Goal: Submit feedback/report problem

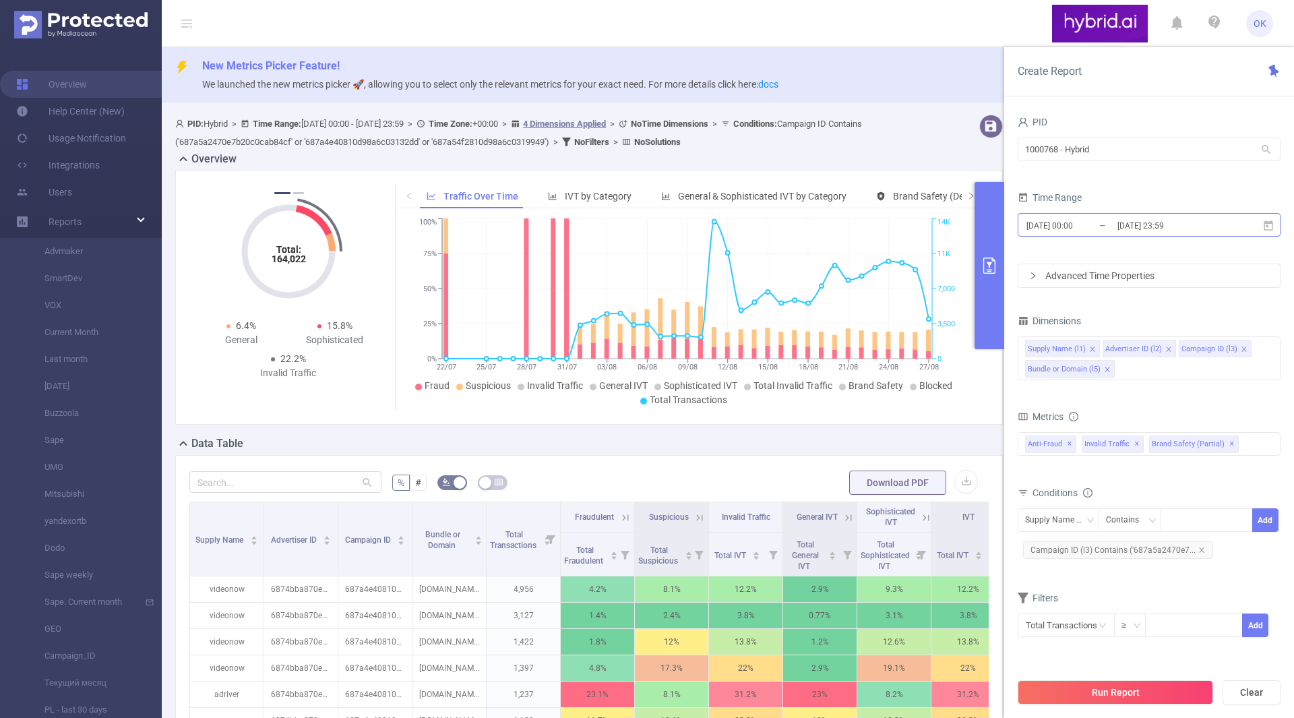
click at [1099, 226] on input "[DATE] 00:00" at bounding box center [1079, 225] width 109 height 18
click at [1172, 186] on form "PID 1000768 - Hybrid 1000768 - Hybrid Time Range [DATE] 00:00 _ [DATE] 23:59 Ad…" at bounding box center [1148, 200] width 263 height 175
drag, startPoint x: 1232, startPoint y: 584, endPoint x: 1058, endPoint y: 385, distance: 264.6
click at [1058, 385] on form "Dimensions Supply Name (l1) Advertiser ID (l2) Campaign ID (l3) Bundle or Domai…" at bounding box center [1148, 482] width 263 height 343
click at [1058, 385] on div "Supply Name (l1) Advertiser ID (l2) Campaign ID (l3) Bundle or Domain (l5)" at bounding box center [1148, 360] width 263 height 52
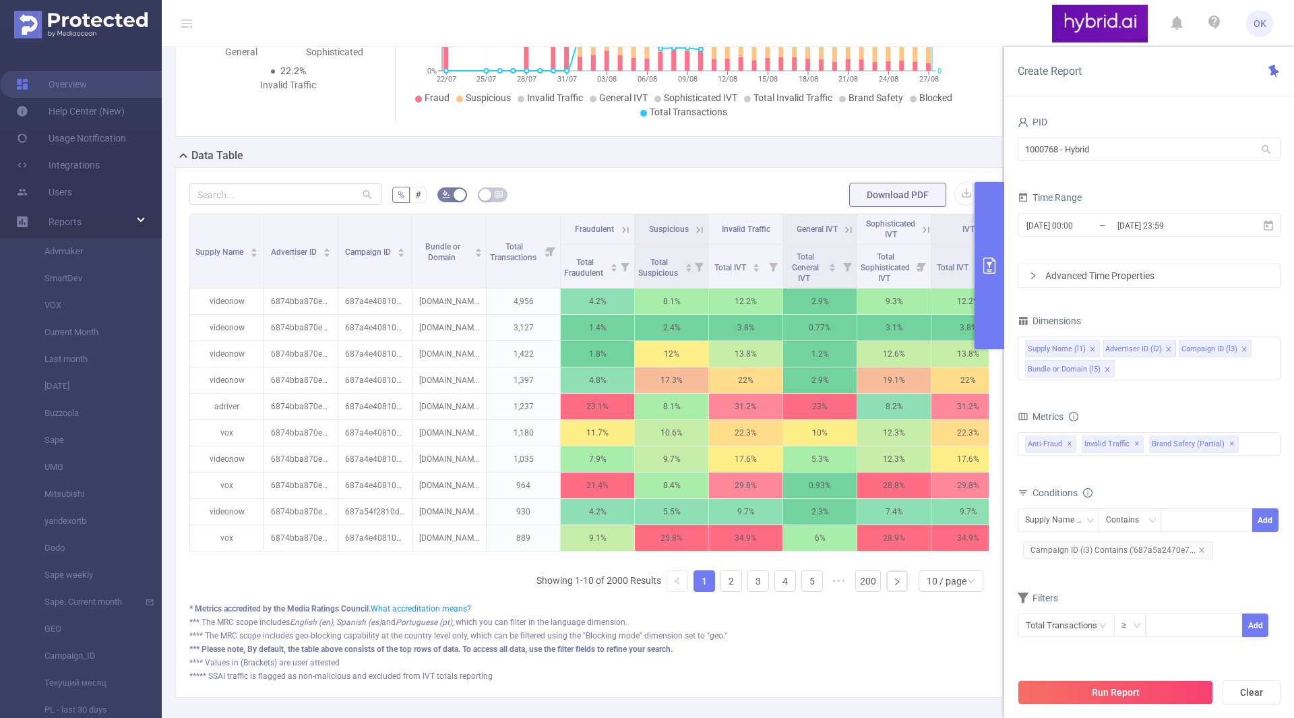
click at [304, 144] on div "Total: 164,022 Total: 164,022 8.7% Fraudulent 13.6% Suspicious 22.3% Invalid Tr…" at bounding box center [589, 14] width 838 height 265
click at [1101, 152] on input "1000768 - Hybrid" at bounding box center [1148, 149] width 263 height 24
click at [1142, 199] on div "Time Range" at bounding box center [1148, 199] width 263 height 22
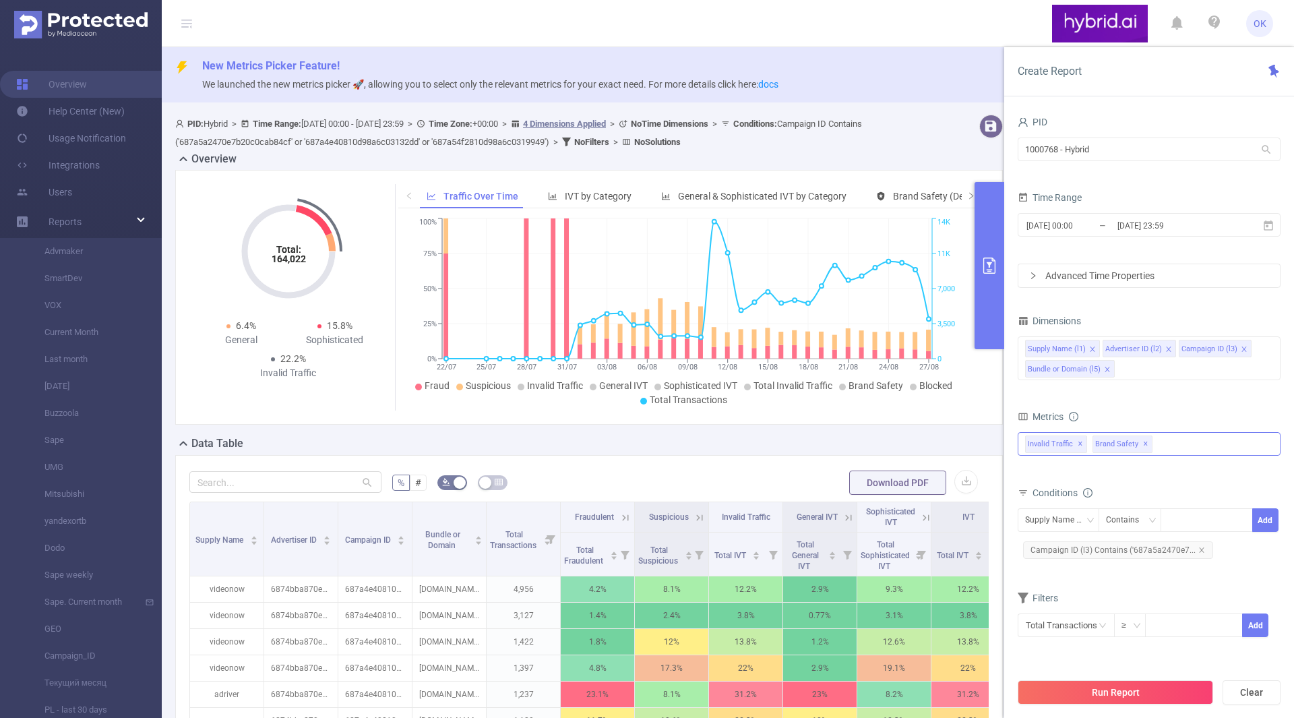
click at [1212, 442] on div "Invalid Traffic ✕ Brand Safety ✕" at bounding box center [1148, 444] width 263 height 24
click at [1025, 452] on icon "icon: caret-down" at bounding box center [1026, 450] width 7 height 7
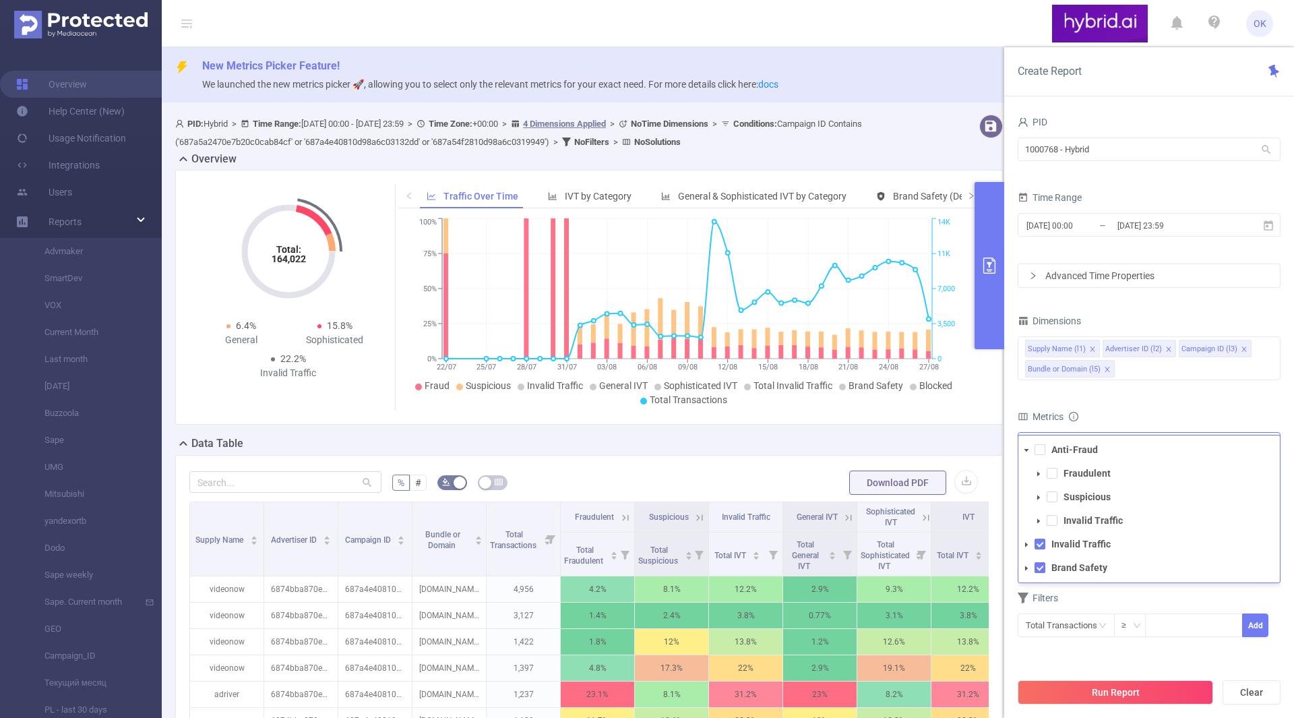
click at [1025, 452] on icon "icon: caret-down" at bounding box center [1026, 450] width 7 height 7
click at [1026, 472] on icon "icon: caret-down" at bounding box center [1026, 473] width 7 height 7
drag, startPoint x: 1026, startPoint y: 472, endPoint x: 1120, endPoint y: 373, distance: 136.8
click at [1120, 373] on form "Dimensions Supply Name (l1) Advertiser ID (l2) Campaign ID (l3) Bundle or Domai…" at bounding box center [1148, 482] width 263 height 343
click at [1160, 392] on form "Dimensions Supply Name (l1) Advertiser ID (l2) Campaign ID (l3) Bundle or Domai…" at bounding box center [1148, 482] width 263 height 343
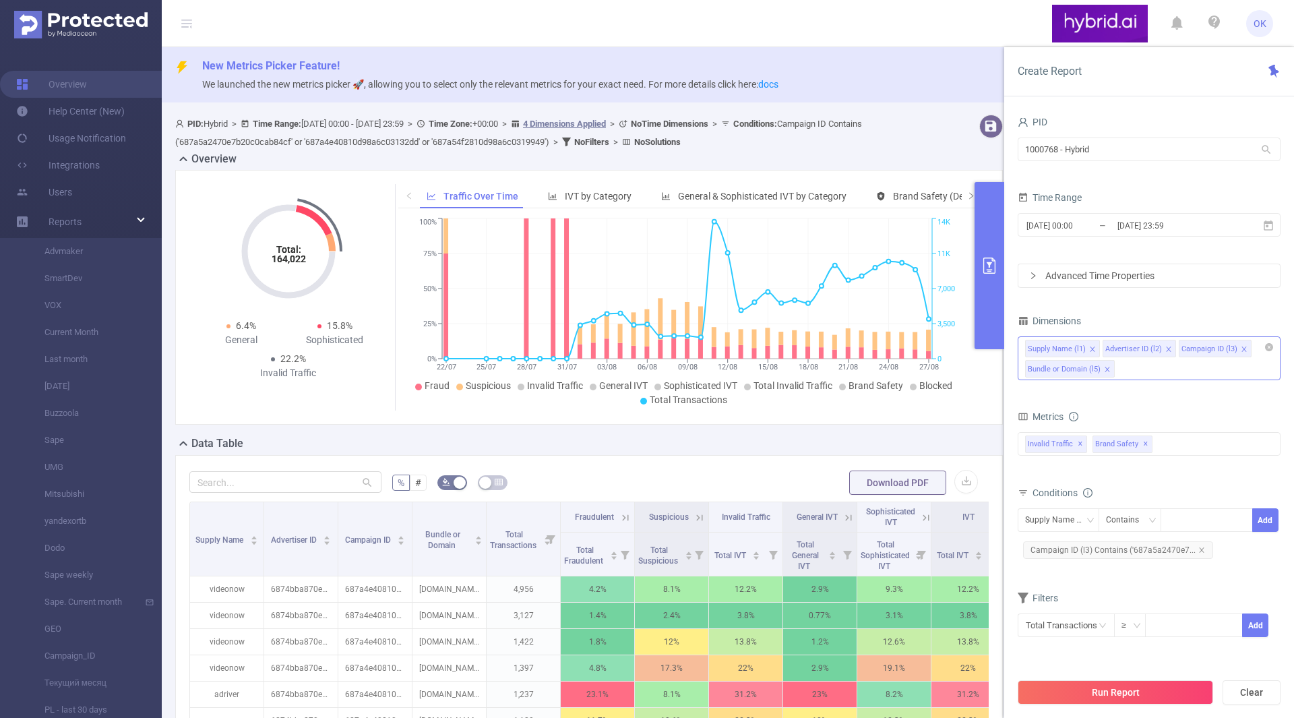
click at [1161, 371] on div "Supply Name (l1) Advertiser ID (l2) Campaign ID (l3) Bundle or Domain (l5)" at bounding box center [1148, 358] width 263 height 44
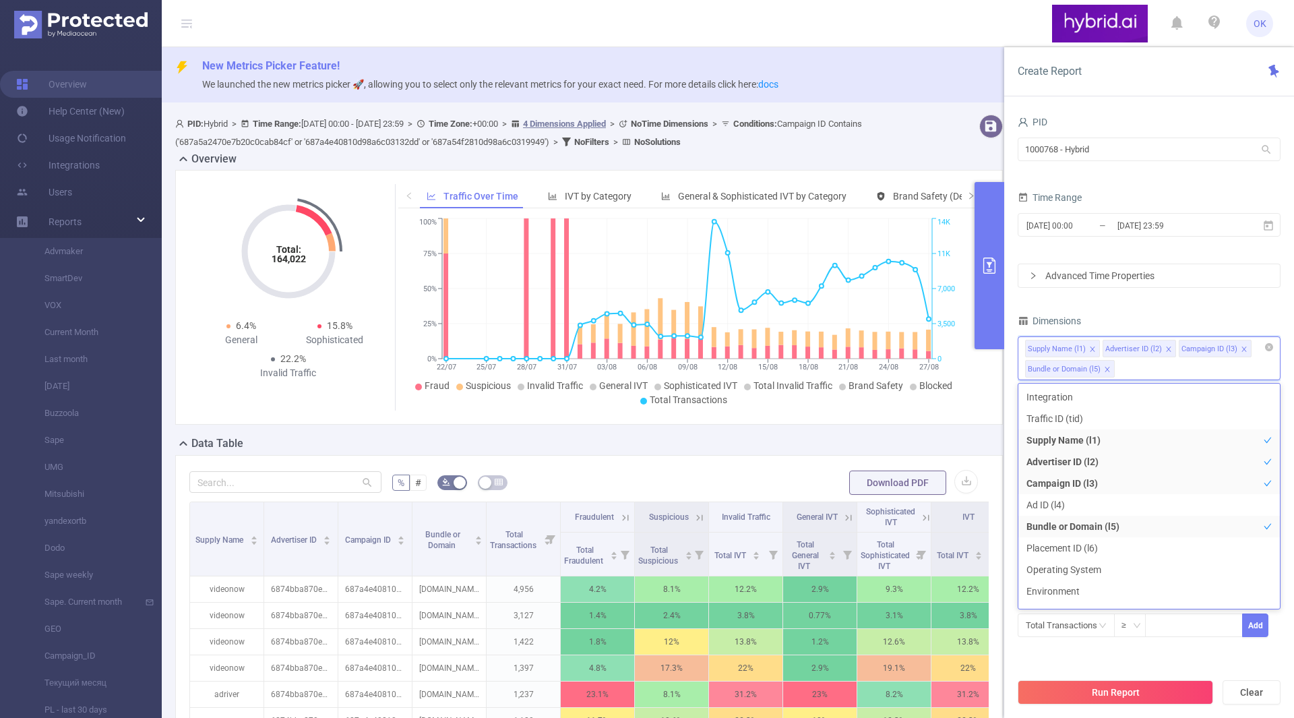
click at [1145, 361] on div "Supply Name (l1) Advertiser ID (l2) Campaign ID (l3) Bundle or Domain (l5)" at bounding box center [1148, 358] width 263 height 44
click at [1169, 303] on div "PID 1000768 - Hybrid 1000768 - Hybrid Time Range [DATE] 00:00 _ [DATE] 23:59 Ad…" at bounding box center [1148, 384] width 263 height 542
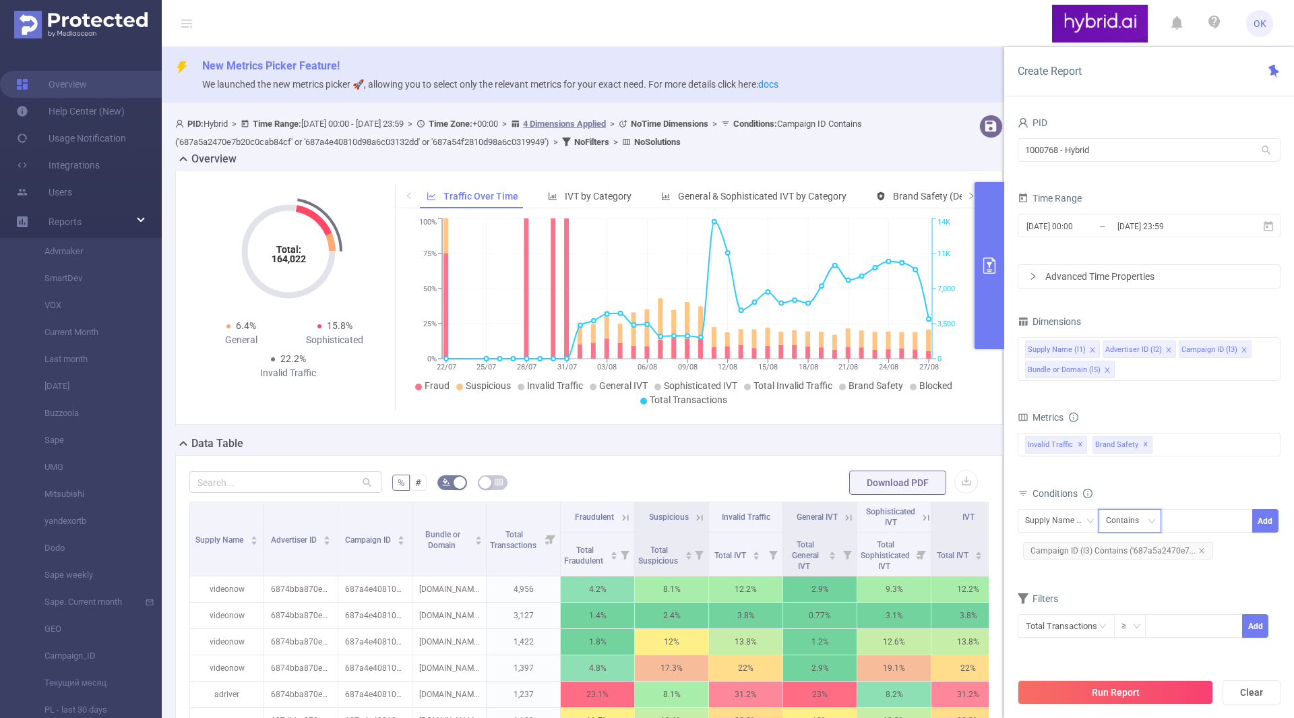
click at [1135, 525] on div "Contains" at bounding box center [1127, 520] width 42 height 22
click at [1059, 623] on input "text" at bounding box center [1065, 626] width 97 height 24
click at [1069, 517] on li "Invalid Traffic" at bounding box center [1065, 525] width 97 height 22
click at [1160, 503] on li "General IVT" at bounding box center [1161, 504] width 98 height 22
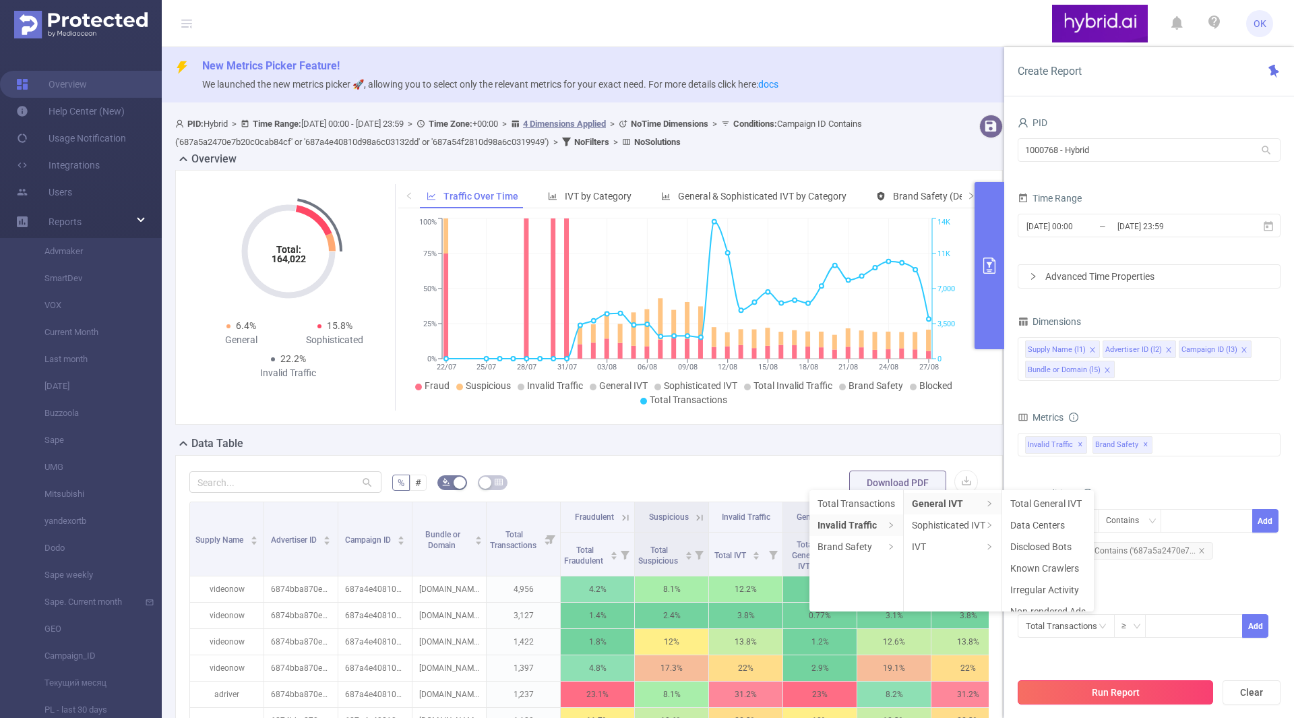
click at [1095, 694] on button "Run Report" at bounding box center [1114, 692] width 195 height 24
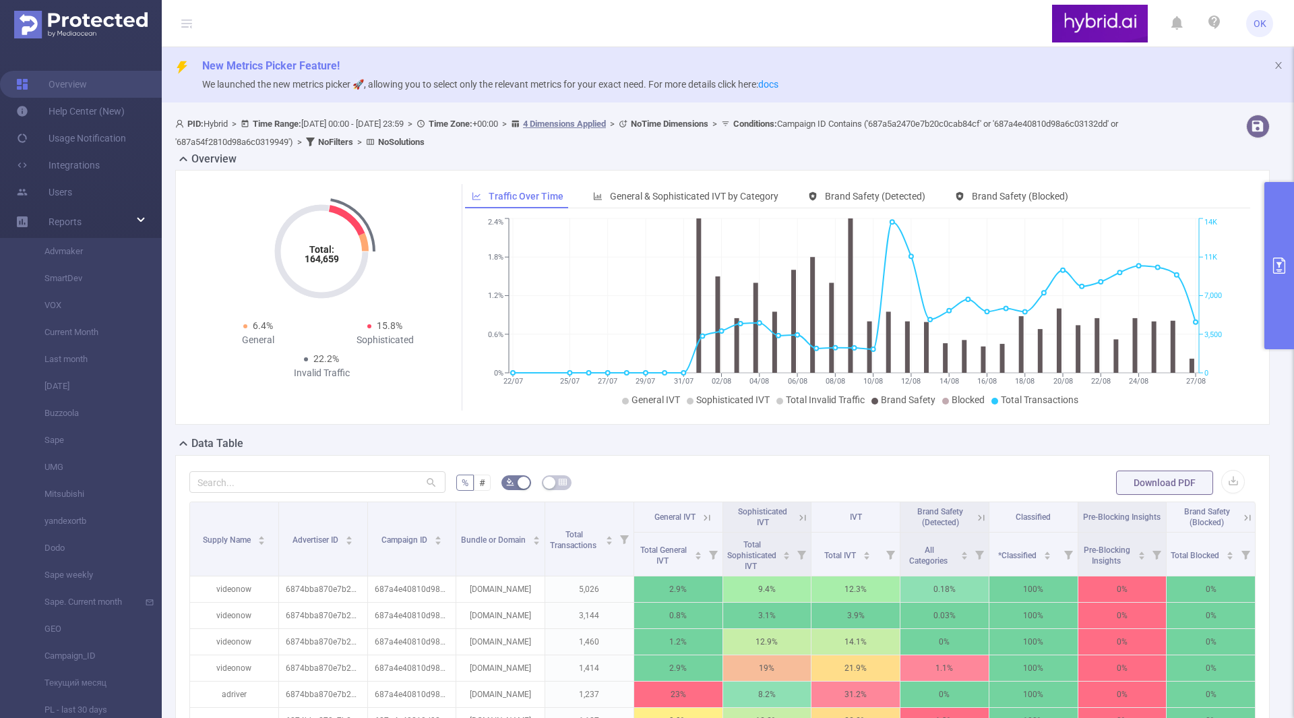
click at [1274, 260] on icon "primary" at bounding box center [1279, 265] width 16 height 16
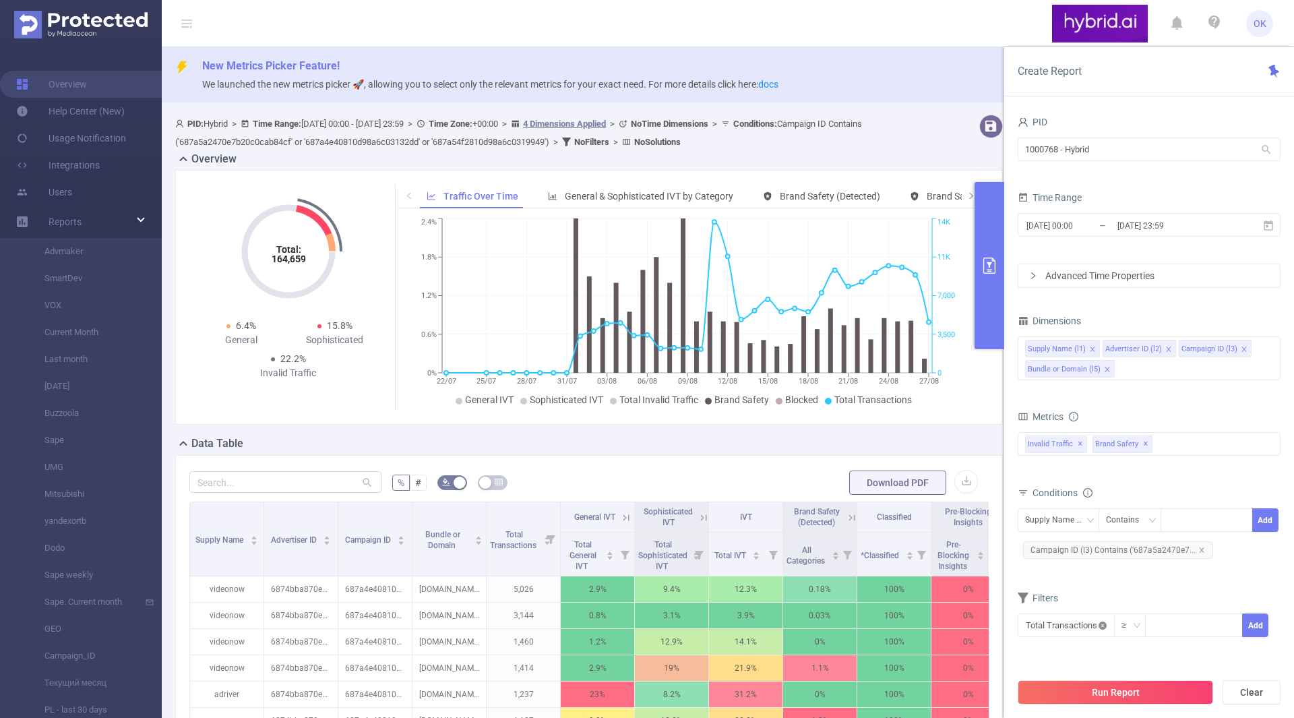
click at [1105, 621] on icon "icon: close-circle" at bounding box center [1102, 625] width 8 height 8
click at [1085, 683] on button "Run Report" at bounding box center [1114, 692] width 195 height 24
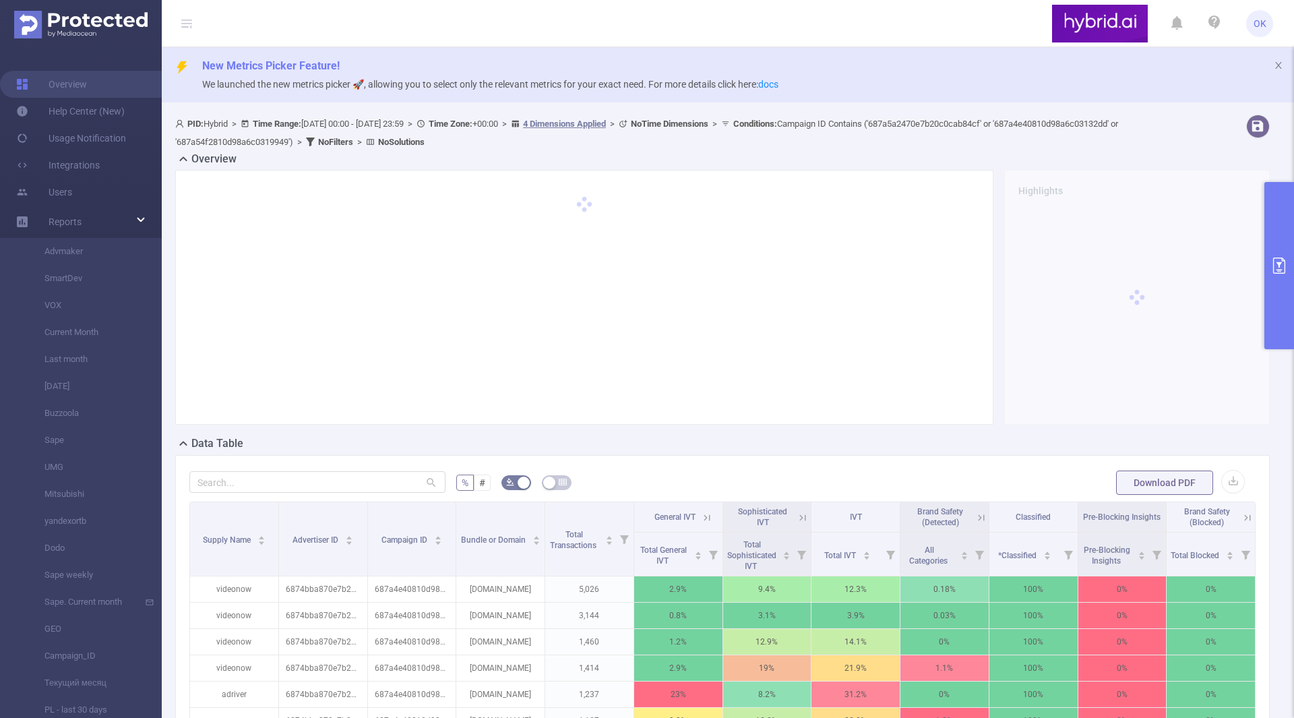
click at [1280, 268] on icon "primary" at bounding box center [1279, 265] width 16 height 16
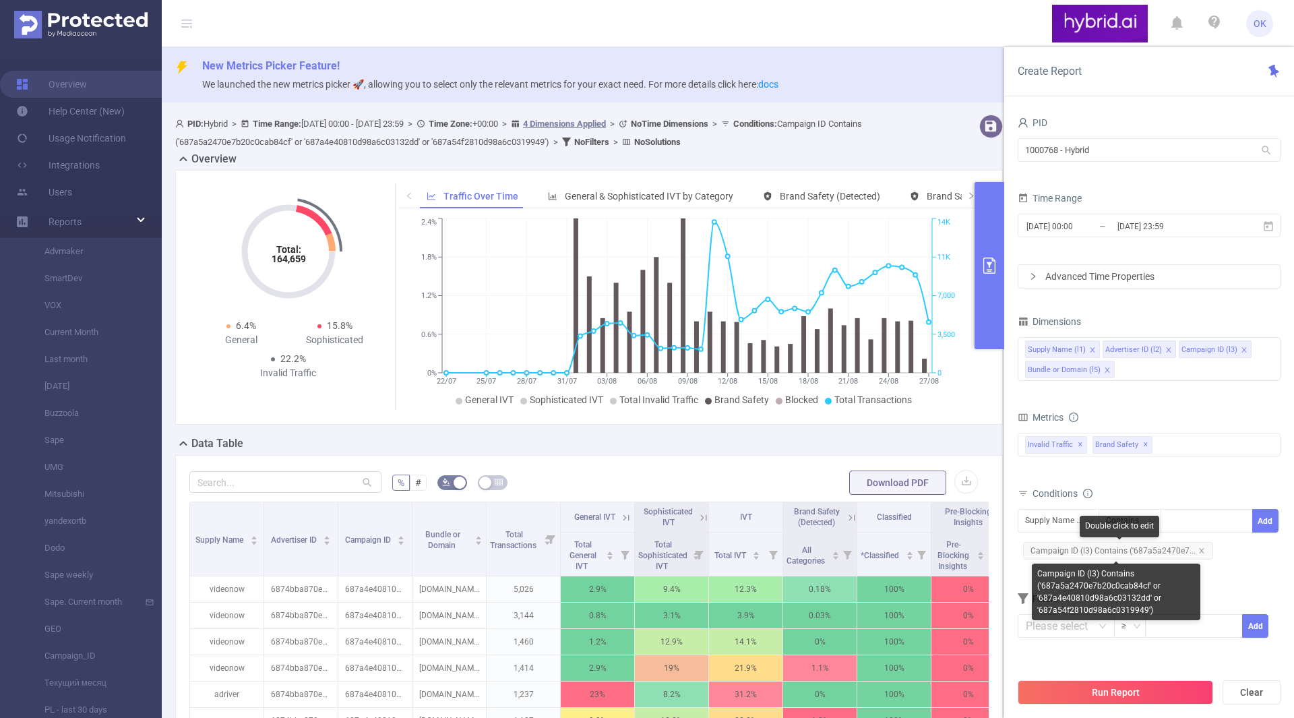
click at [1144, 548] on span "Campaign ID (l3) Contains ('687a5a2470e7..." at bounding box center [1118, 551] width 190 height 18
click at [1160, 548] on span "Campaign ID (l3) Contains ('687a5a2470e7..." at bounding box center [1118, 551] width 190 height 18
click at [1193, 550] on span "Campaign ID (l3) Contains ('687a5a2470e7..." at bounding box center [1118, 551] width 190 height 18
click at [1198, 550] on icon "icon: close" at bounding box center [1201, 550] width 7 height 7
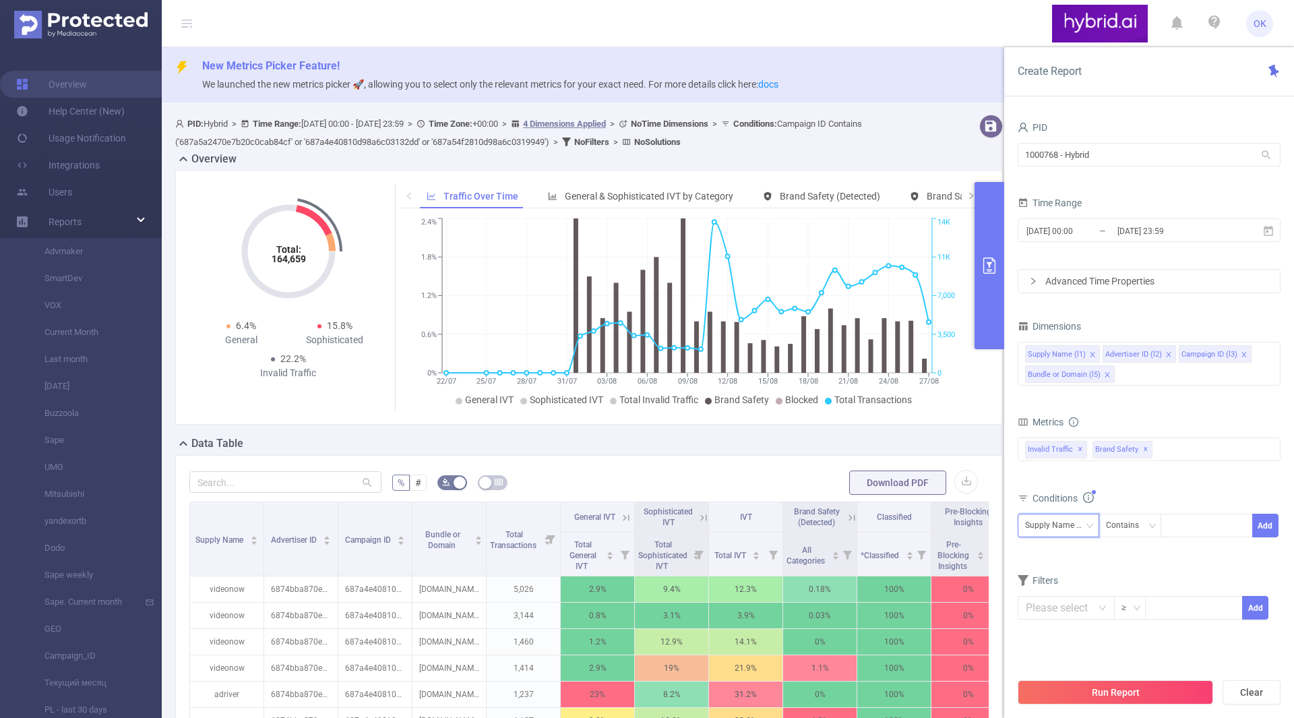
click at [1084, 530] on div "Supply Name (l1)" at bounding box center [1058, 525] width 67 height 22
click at [1075, 566] on li "Advertiser ID (l2)" at bounding box center [1070, 575] width 106 height 22
click at [1199, 520] on div at bounding box center [1206, 525] width 77 height 22
paste input
click at [1224, 526] on li "выяснили" at bounding box center [1197, 526] width 59 height 18
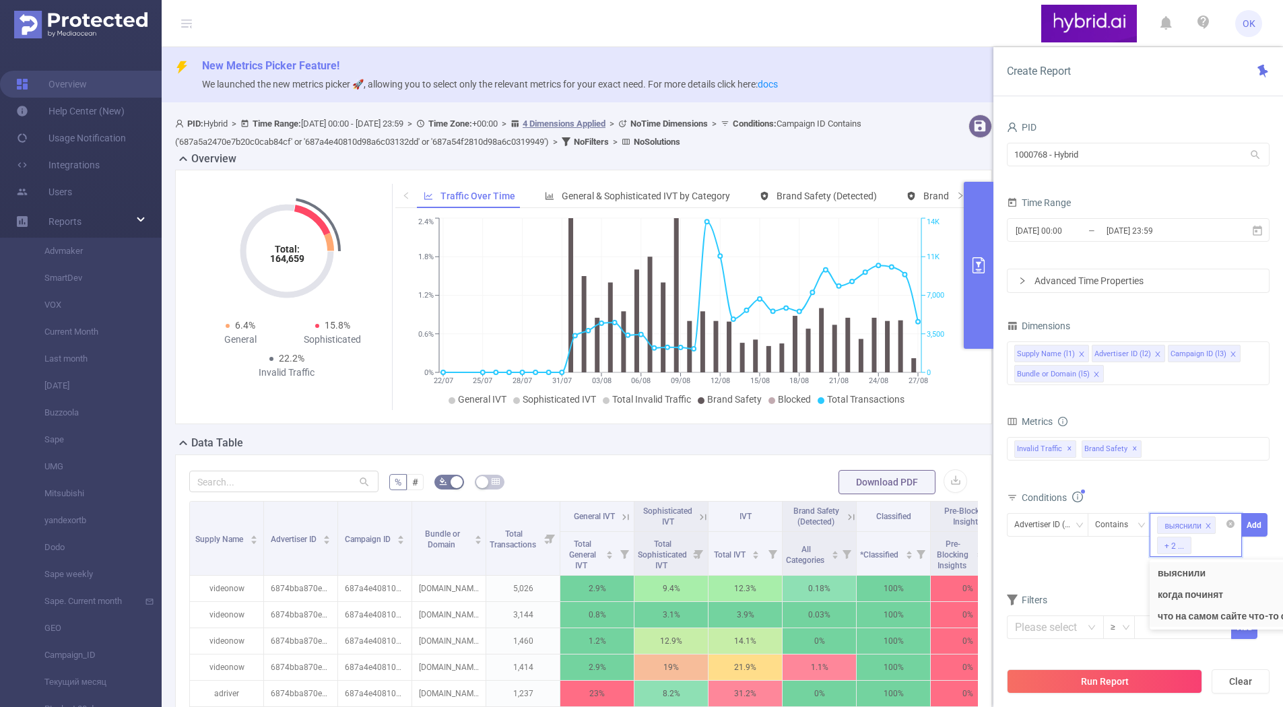
click at [1236, 523] on div "выяснили + 2 ..." at bounding box center [1196, 535] width 92 height 44
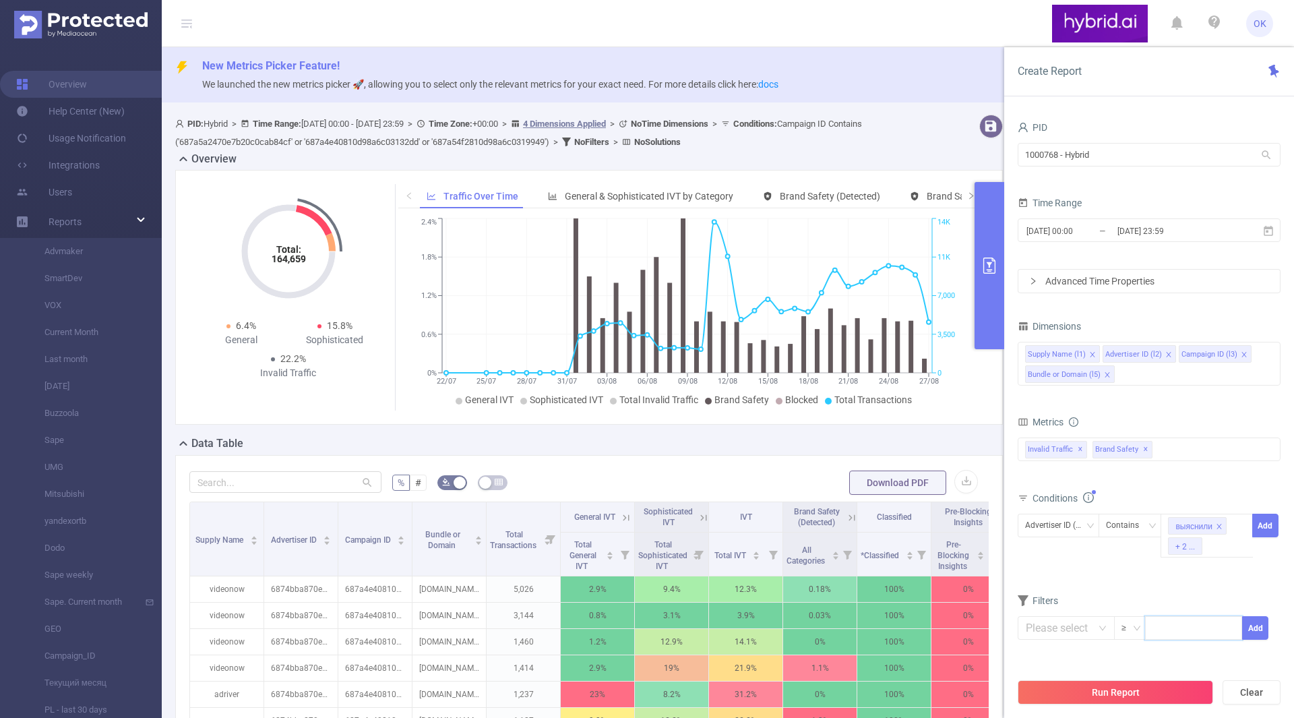
click at [1218, 626] on input at bounding box center [1193, 626] width 96 height 20
click at [1228, 579] on form "Dimensions Supply Name (l1) Advertiser ID (l2) Campaign ID (l3) Bundle or Domai…" at bounding box center [1148, 487] width 263 height 340
click at [1239, 523] on icon "icon: close-circle" at bounding box center [1241, 524] width 8 height 8
paste input "6874bba870e7b2c6b8398160"
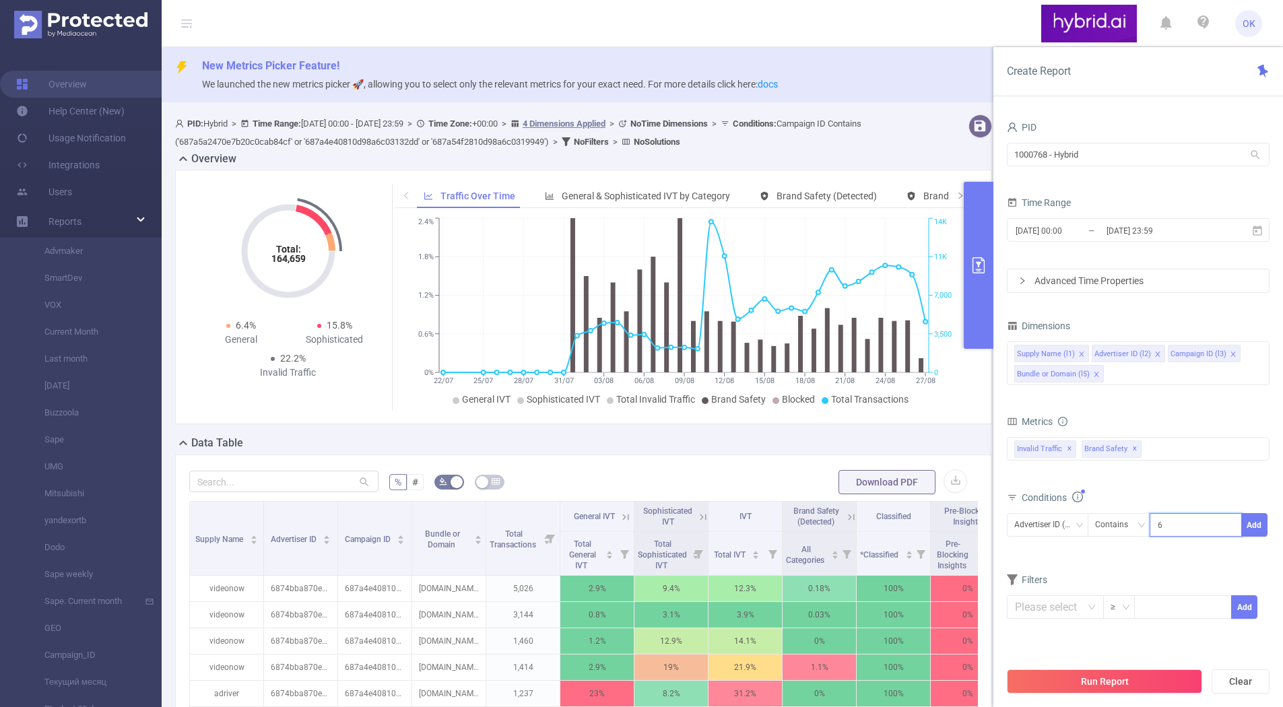
scroll to position [0, 32]
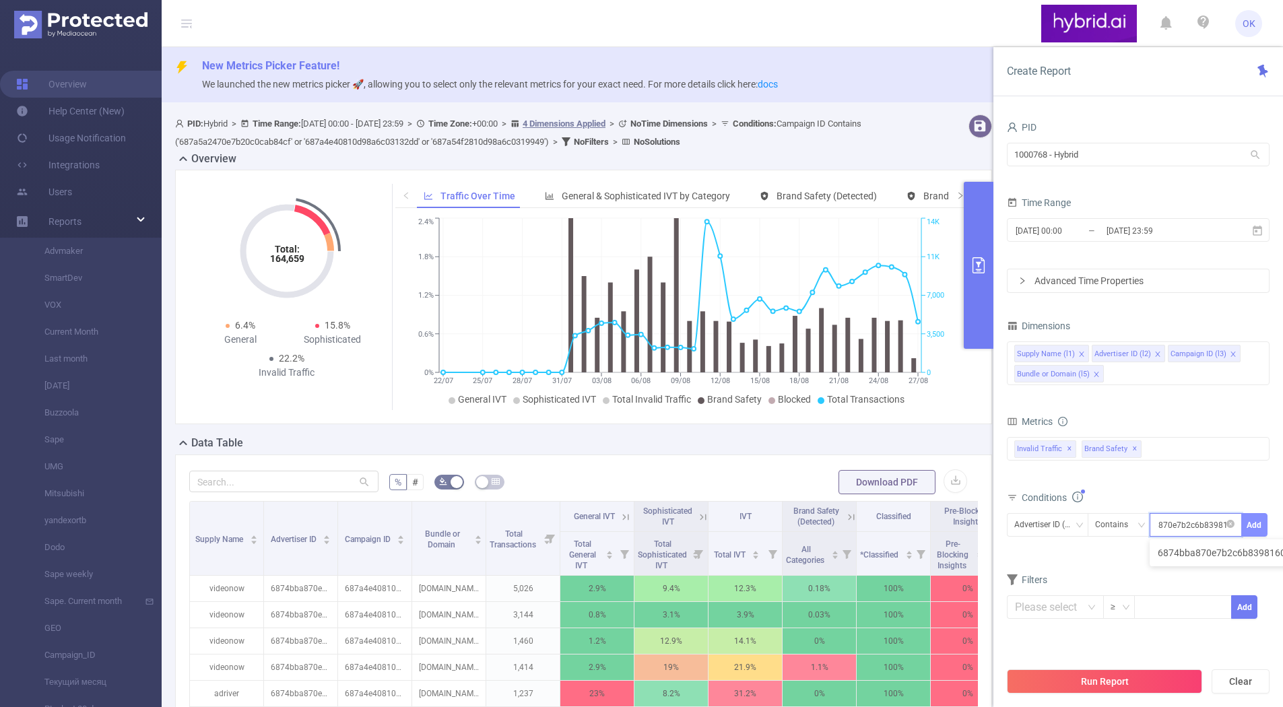
type input "6874bba870e7b2c6b8398160"
click at [1244, 519] on button "Add" at bounding box center [1255, 525] width 26 height 24
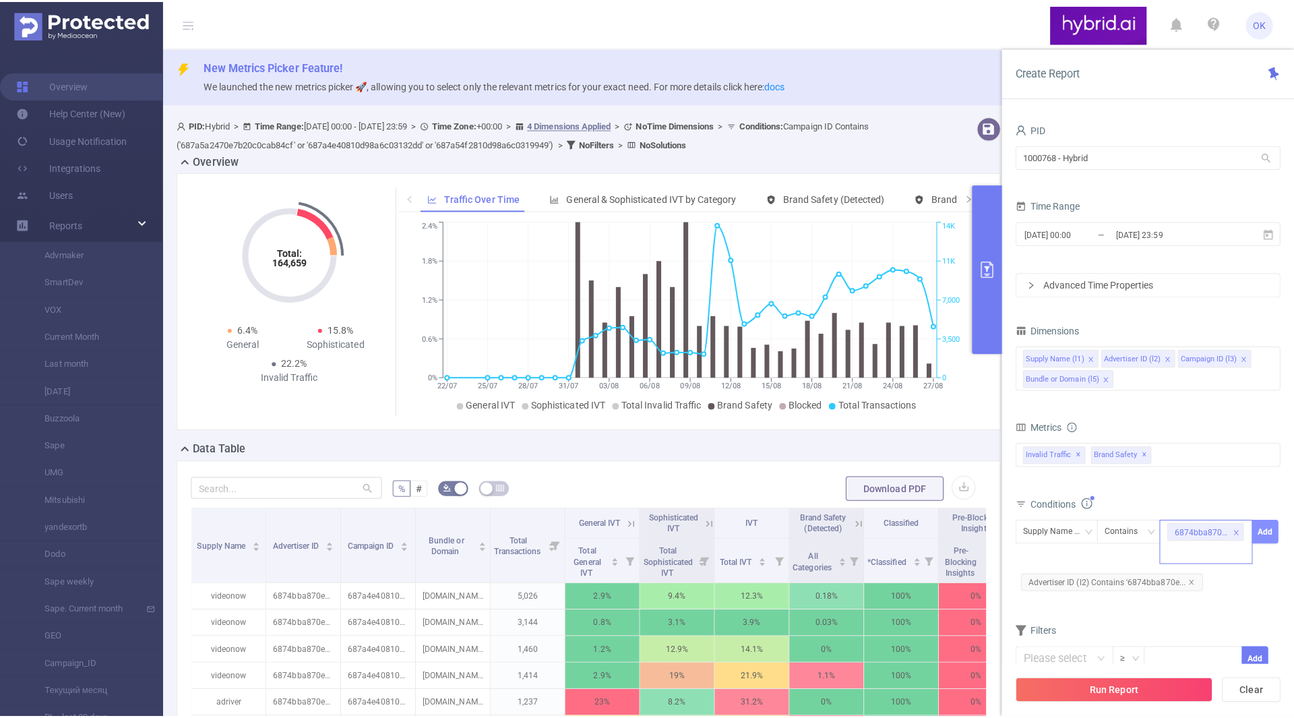
scroll to position [0, 0]
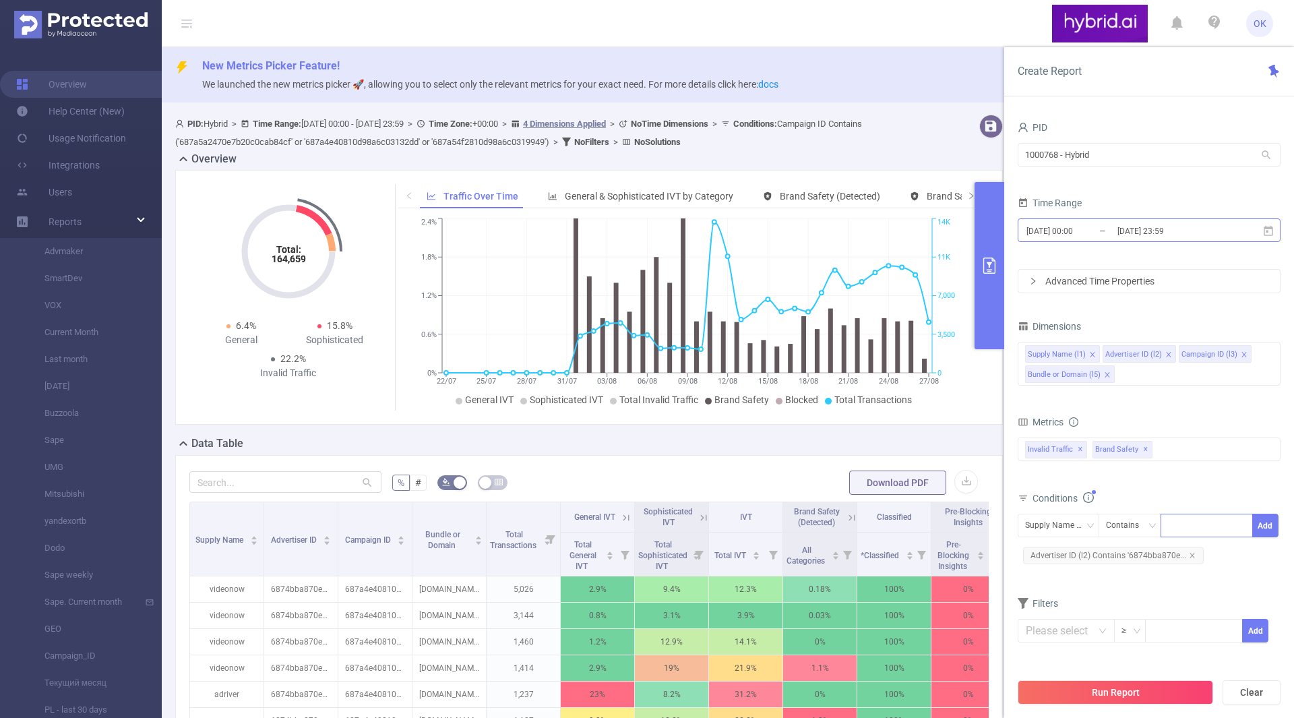
click at [1092, 232] on input "[DATE] 00:00" at bounding box center [1079, 231] width 109 height 18
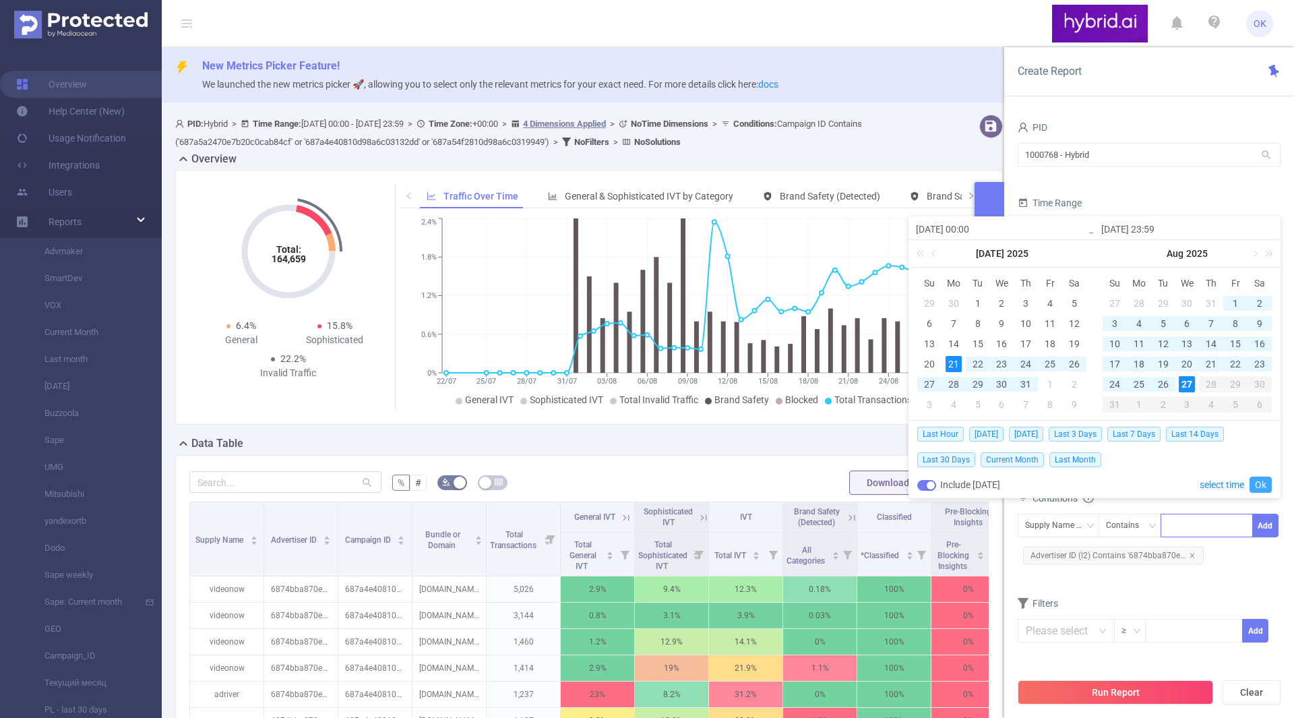
click at [1260, 482] on link "Ok" at bounding box center [1260, 484] width 22 height 16
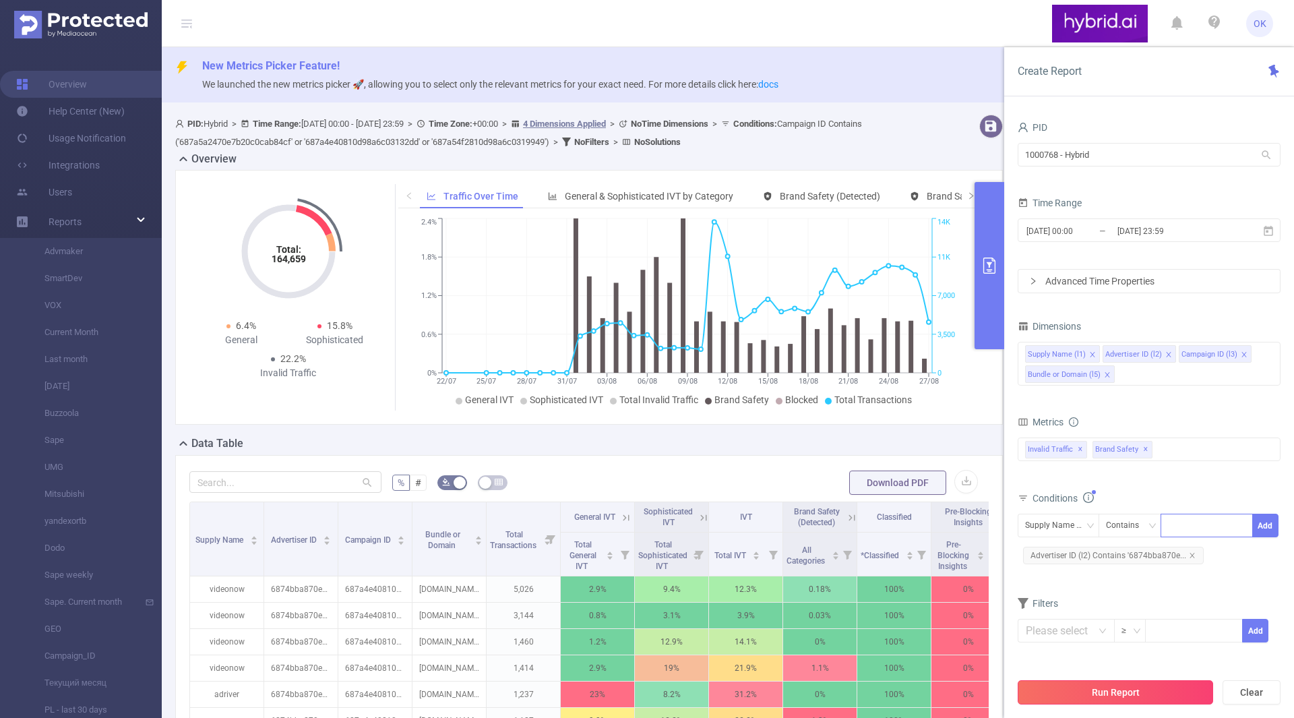
click at [1096, 702] on button "Run Report" at bounding box center [1114, 692] width 195 height 24
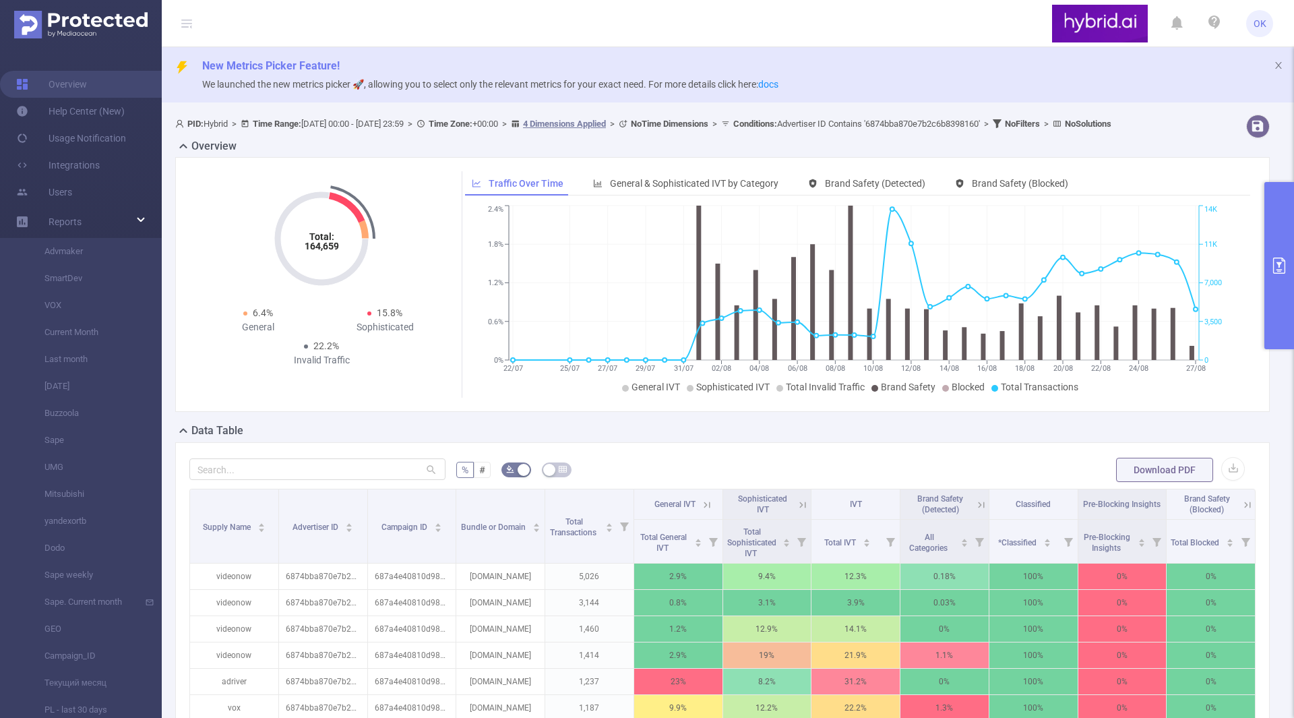
click at [1284, 278] on button "primary" at bounding box center [1279, 265] width 30 height 167
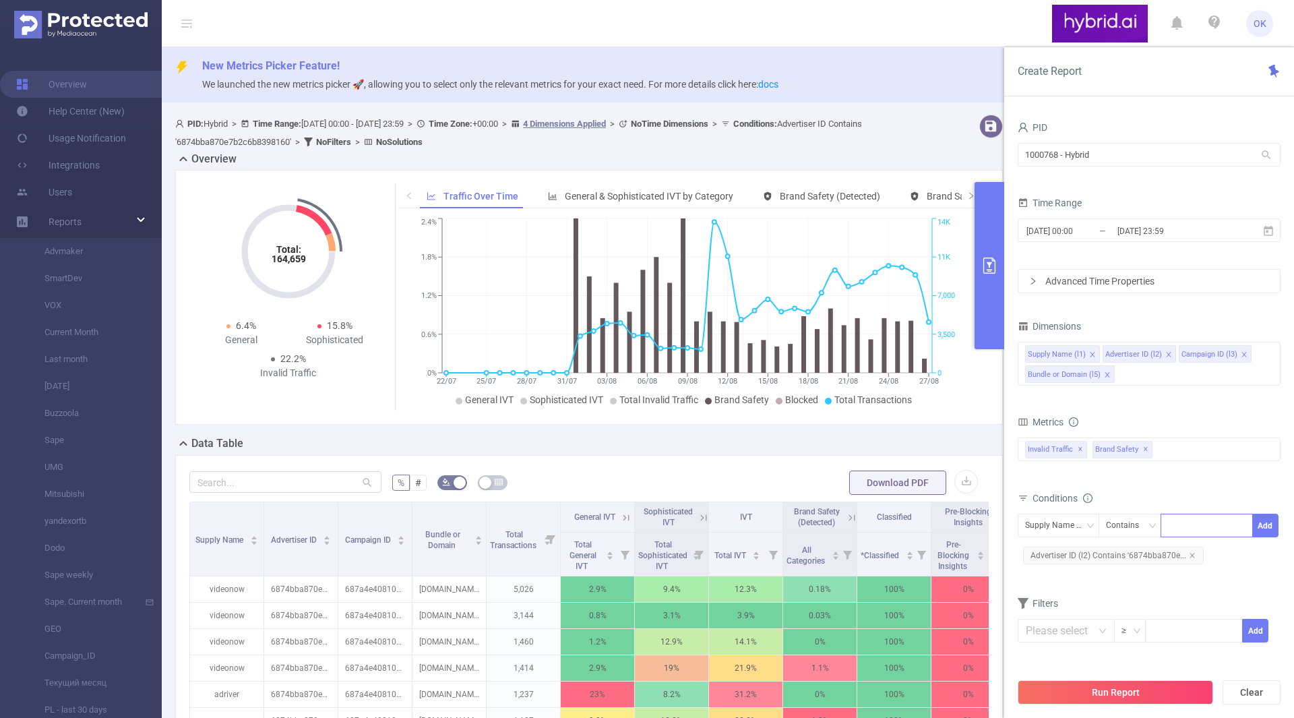
click at [1031, 283] on icon "icon: right" at bounding box center [1033, 281] width 8 height 8
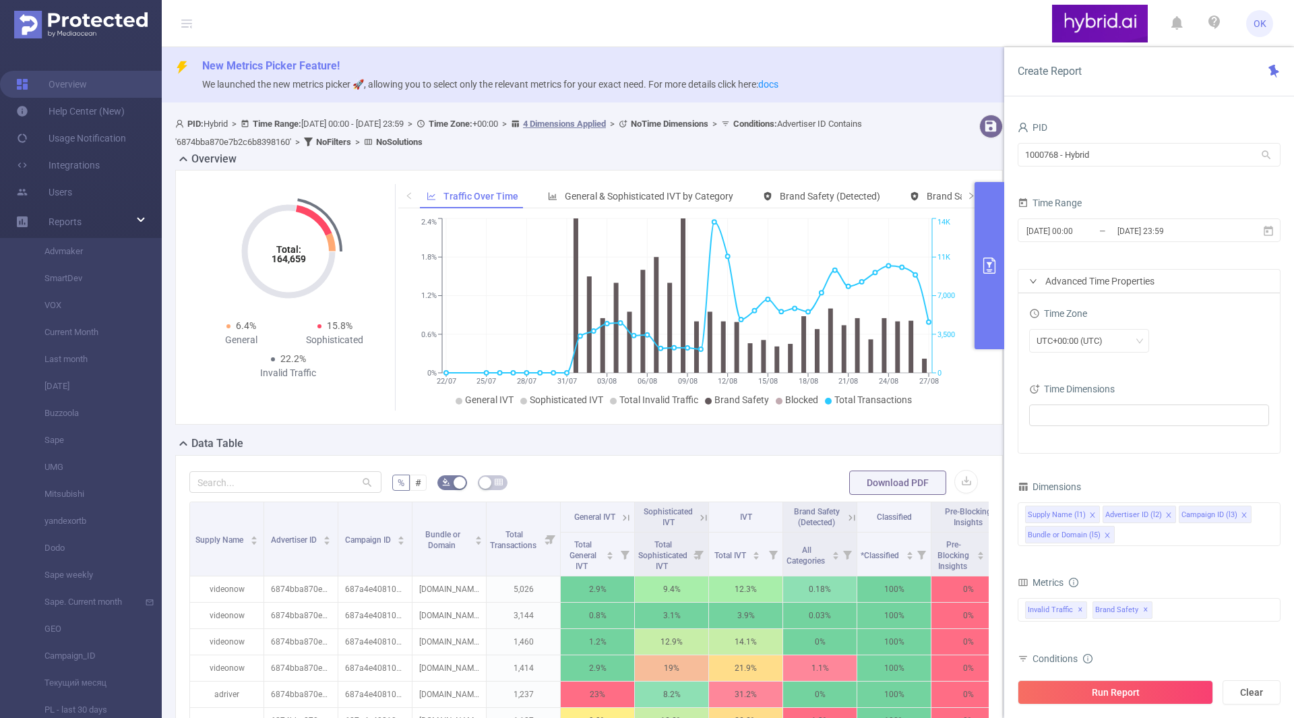
click at [1031, 283] on icon "icon: right" at bounding box center [1033, 281] width 8 height 8
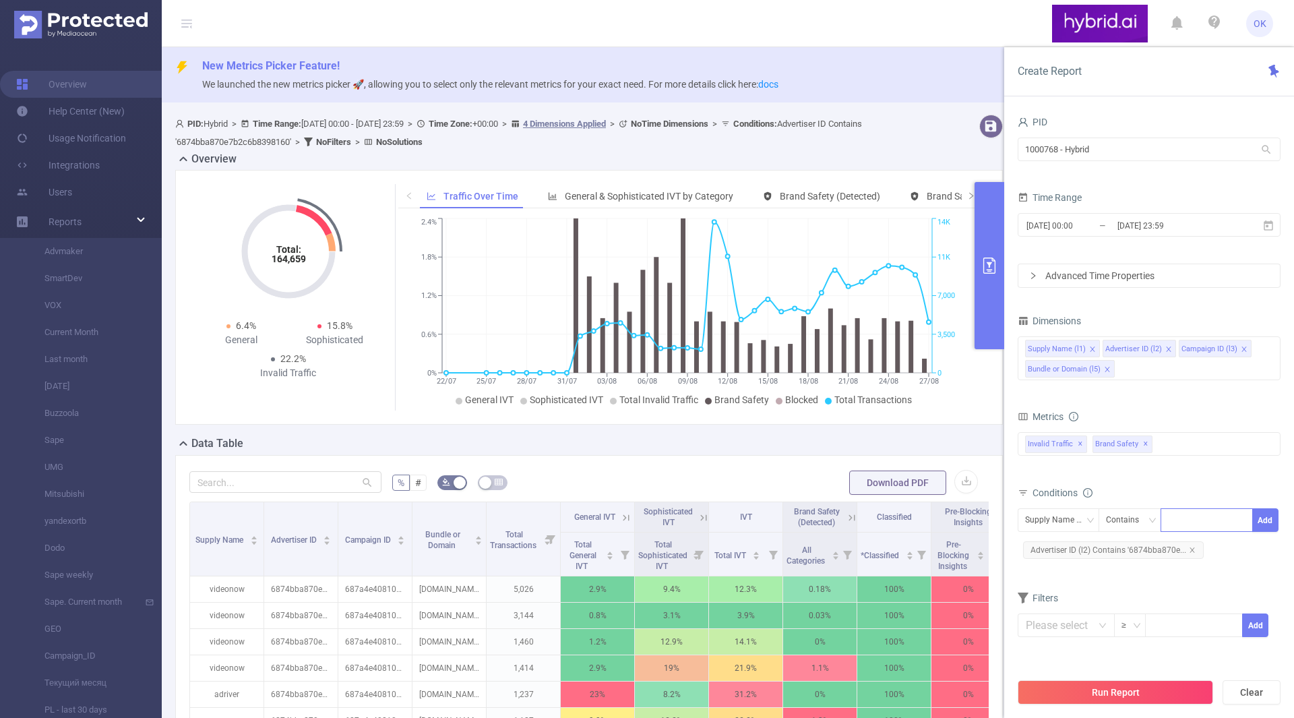
click at [945, 70] on span "New Metrics Picker Feature!" at bounding box center [742, 66] width 1081 height 16
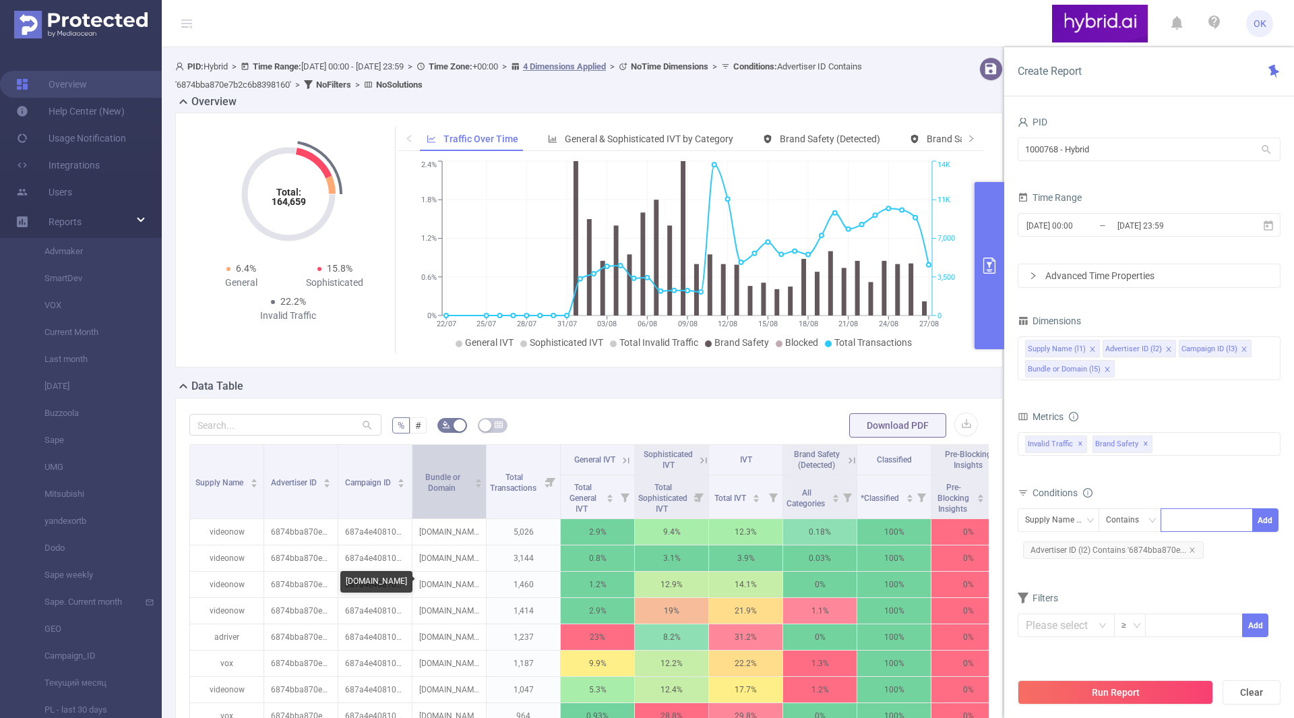
scroll to position [57, 0]
click at [1134, 376] on div "Supply Name (l1) Advertiser ID (l2) Campaign ID (l3) Bundle or Domain (l5)" at bounding box center [1148, 358] width 263 height 44
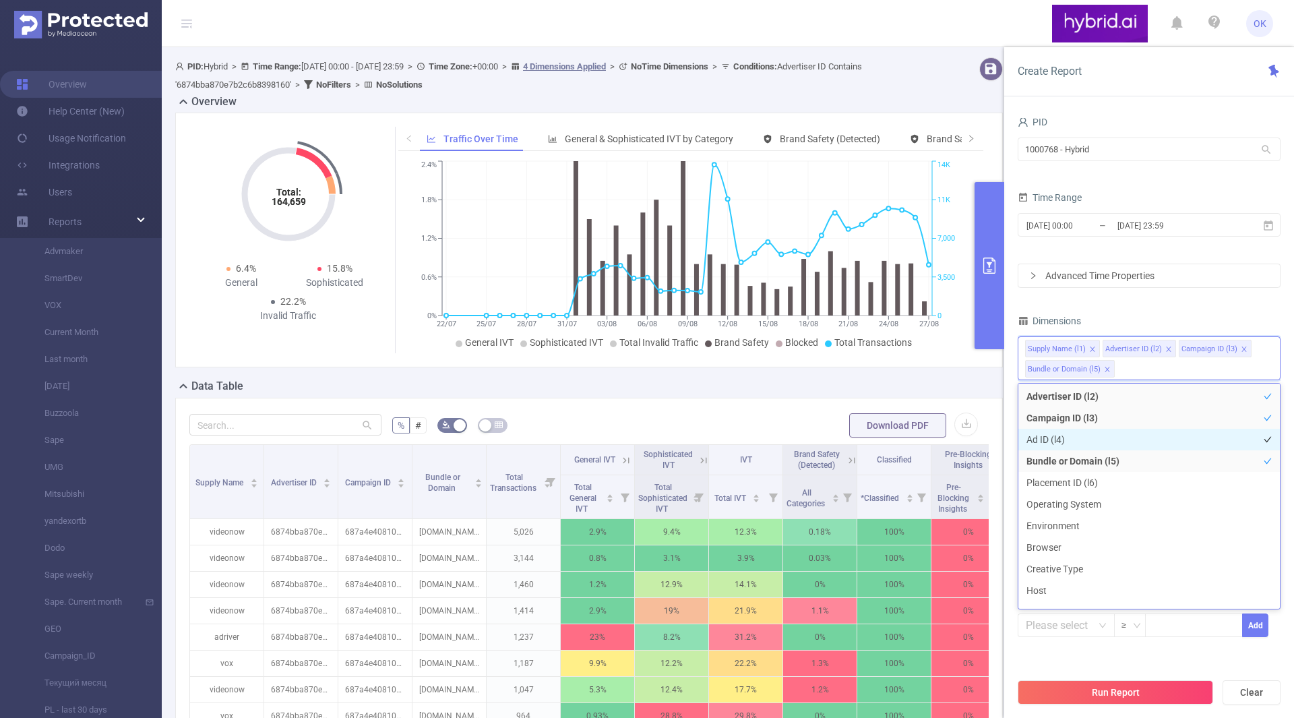
scroll to position [6, 0]
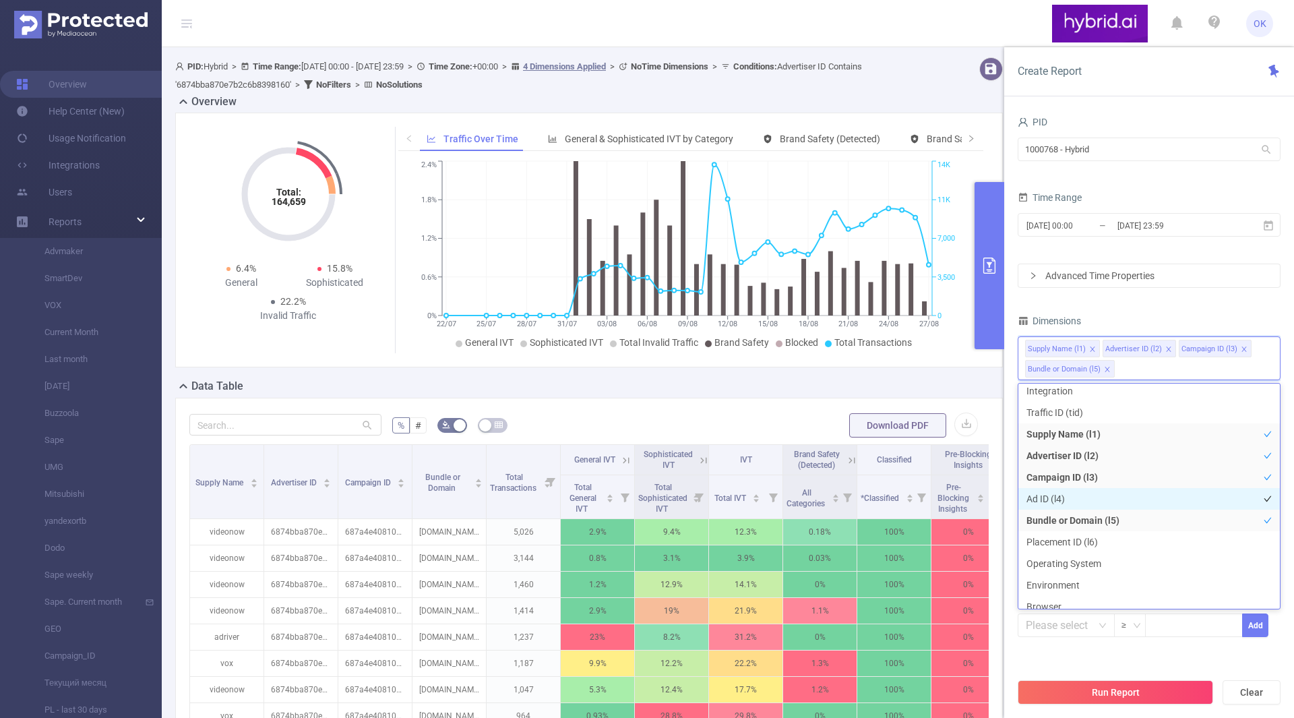
click at [1100, 497] on li "Ad ID (l4)" at bounding box center [1148, 499] width 261 height 22
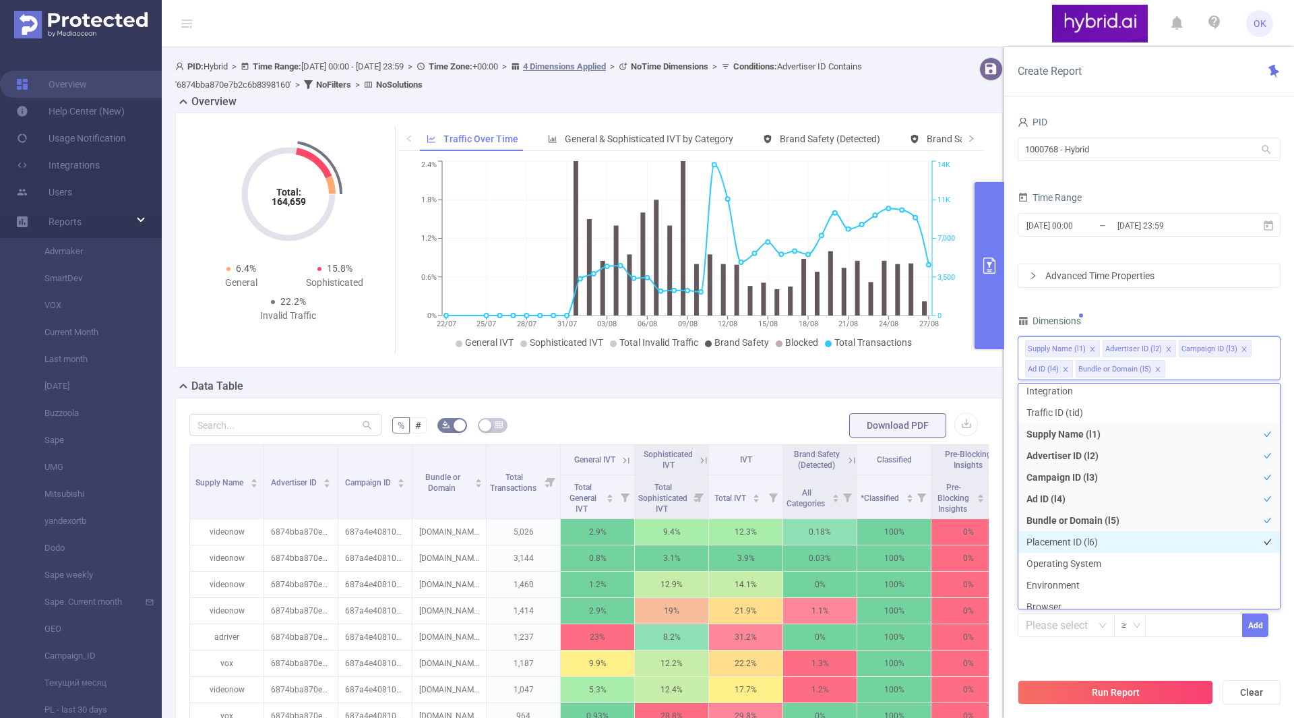
click at [1094, 544] on li "Placement ID (l6)" at bounding box center [1148, 542] width 261 height 22
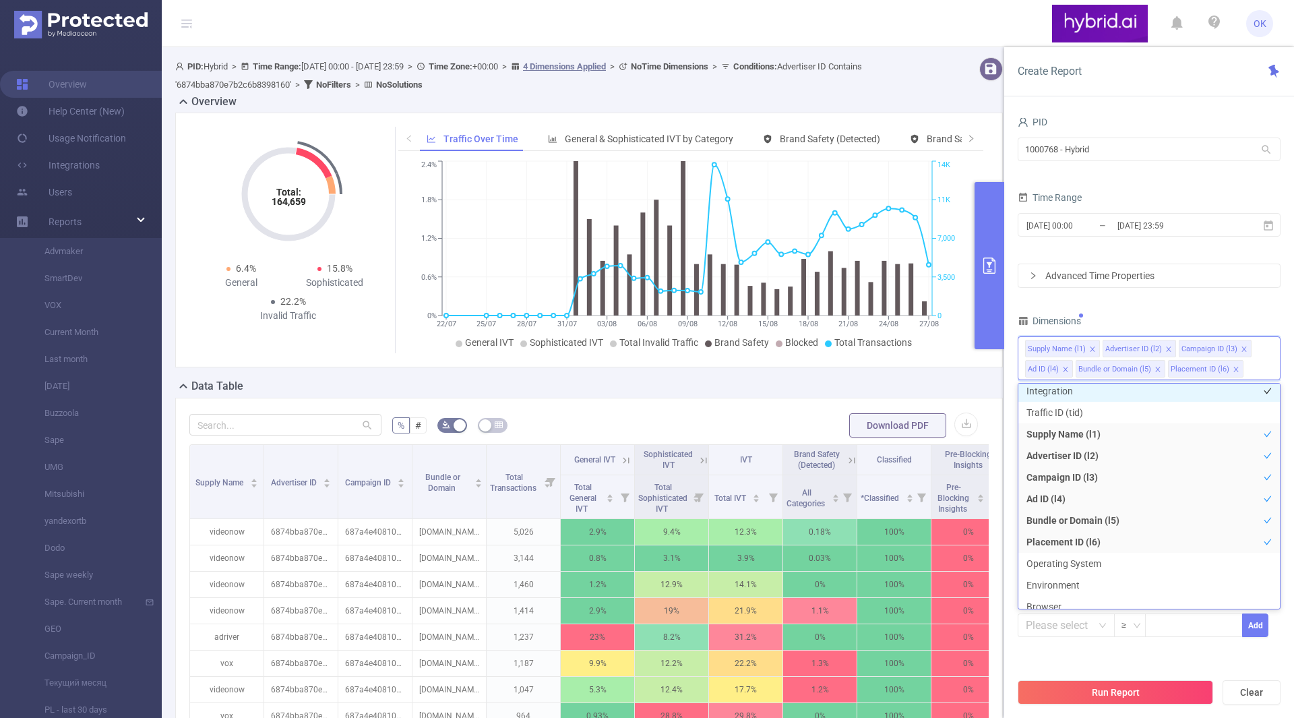
scroll to position [3, 0]
click at [1164, 296] on div "PID 1000768 - Hybrid 1000768 - Hybrid Time Range [DATE] 00:00 _ [DATE] 23:59 Ad…" at bounding box center [1148, 384] width 263 height 542
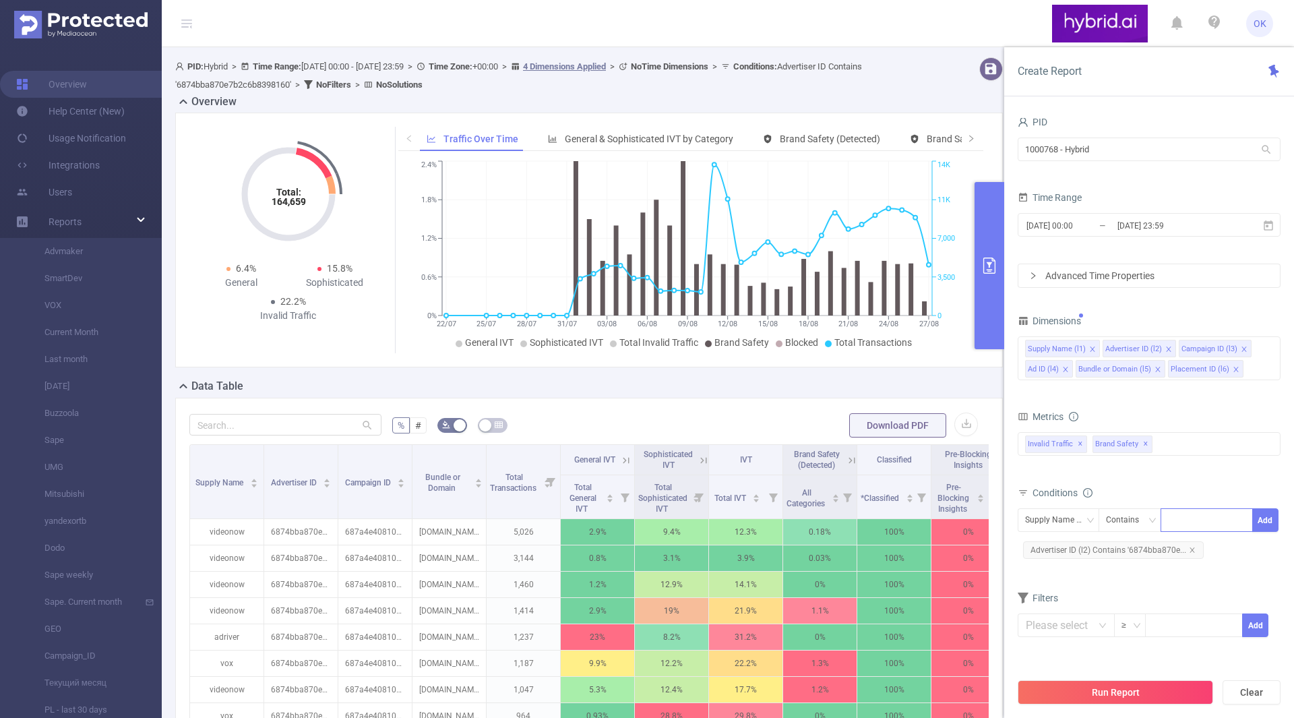
click at [1039, 274] on div "Advanced Time Properties" at bounding box center [1148, 275] width 261 height 23
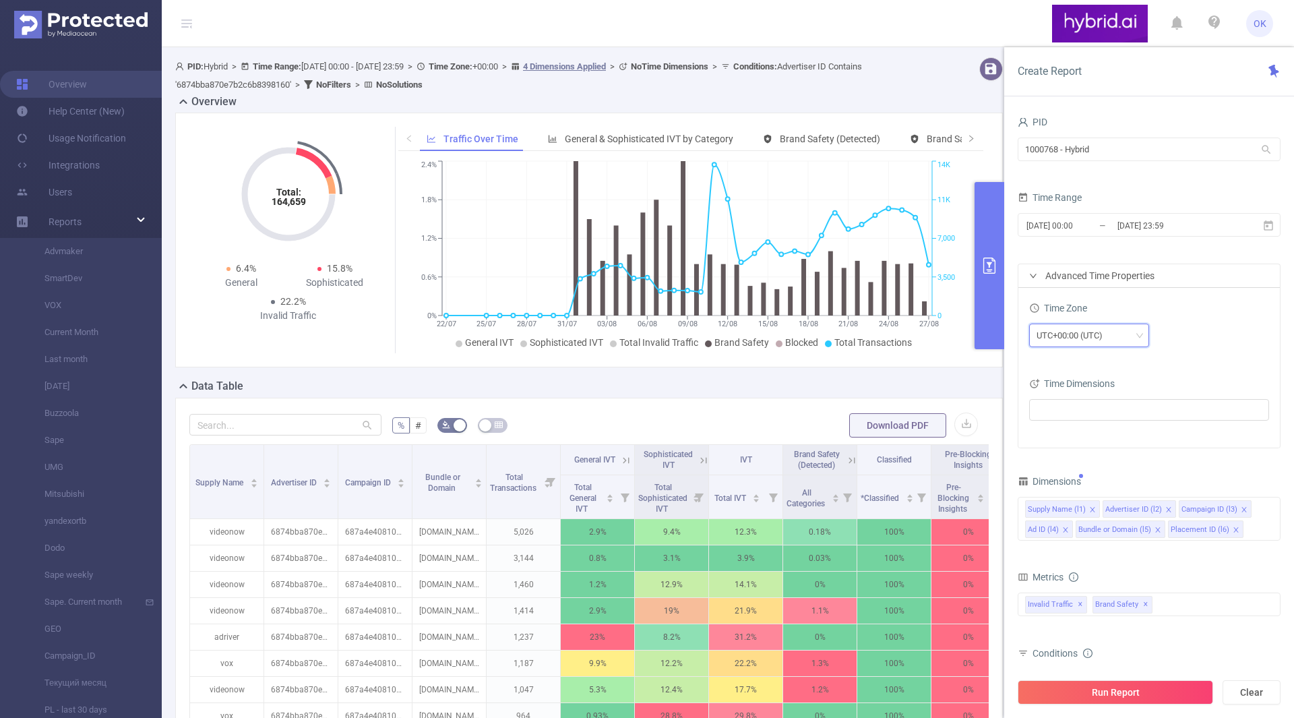
click at [1065, 340] on div "UTC+00:00 (UTC)" at bounding box center [1073, 335] width 75 height 22
click at [1092, 384] on li "UTC+03:00" at bounding box center [1089, 382] width 120 height 22
click at [1111, 689] on button "Run Report" at bounding box center [1114, 692] width 195 height 24
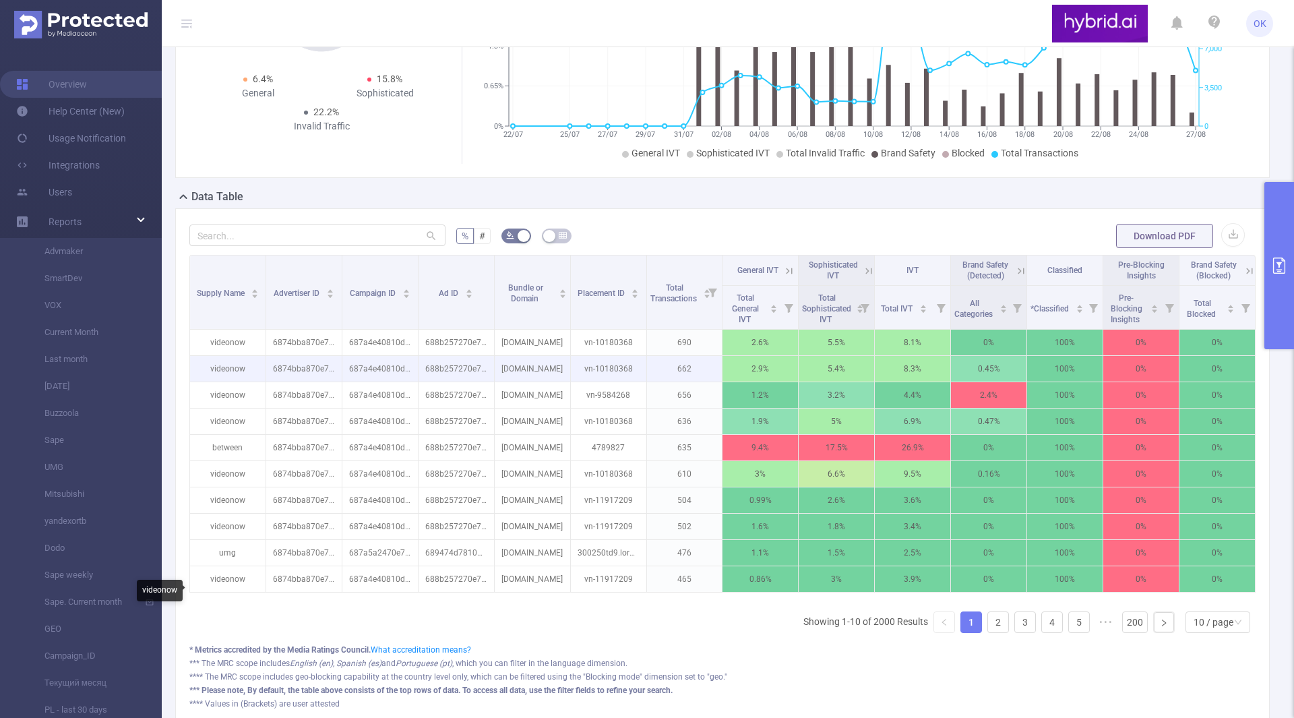
scroll to position [315, 0]
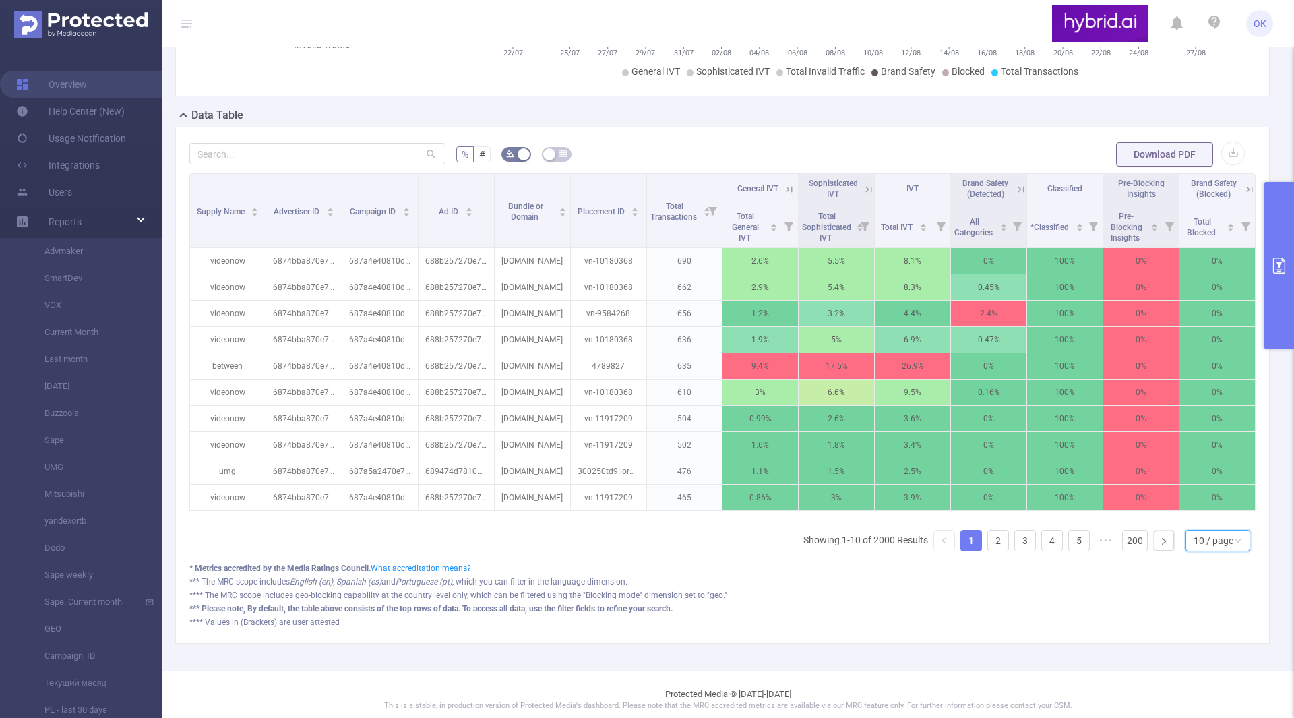
click at [1195, 550] on div "10 / page" at bounding box center [1213, 540] width 40 height 20
click at [1199, 537] on li "50 / page" at bounding box center [1206, 526] width 65 height 22
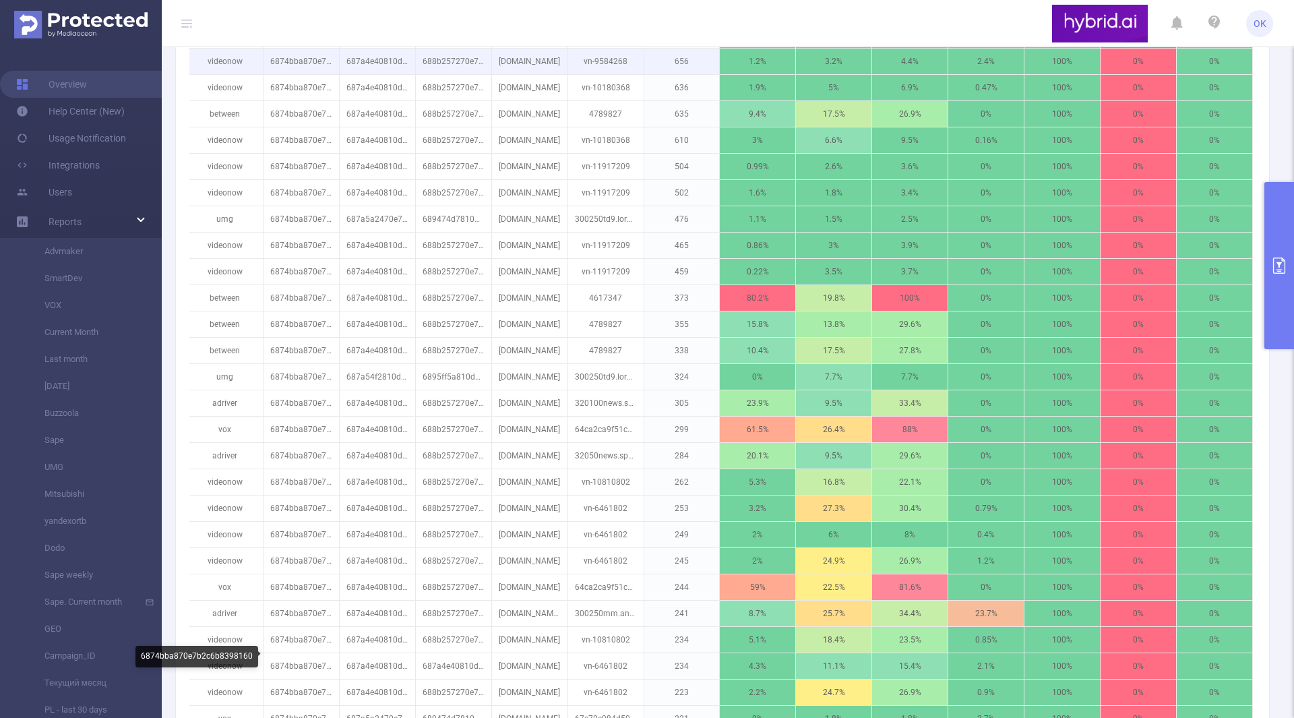
scroll to position [568, 0]
click at [1267, 292] on button "primary" at bounding box center [1279, 265] width 30 height 167
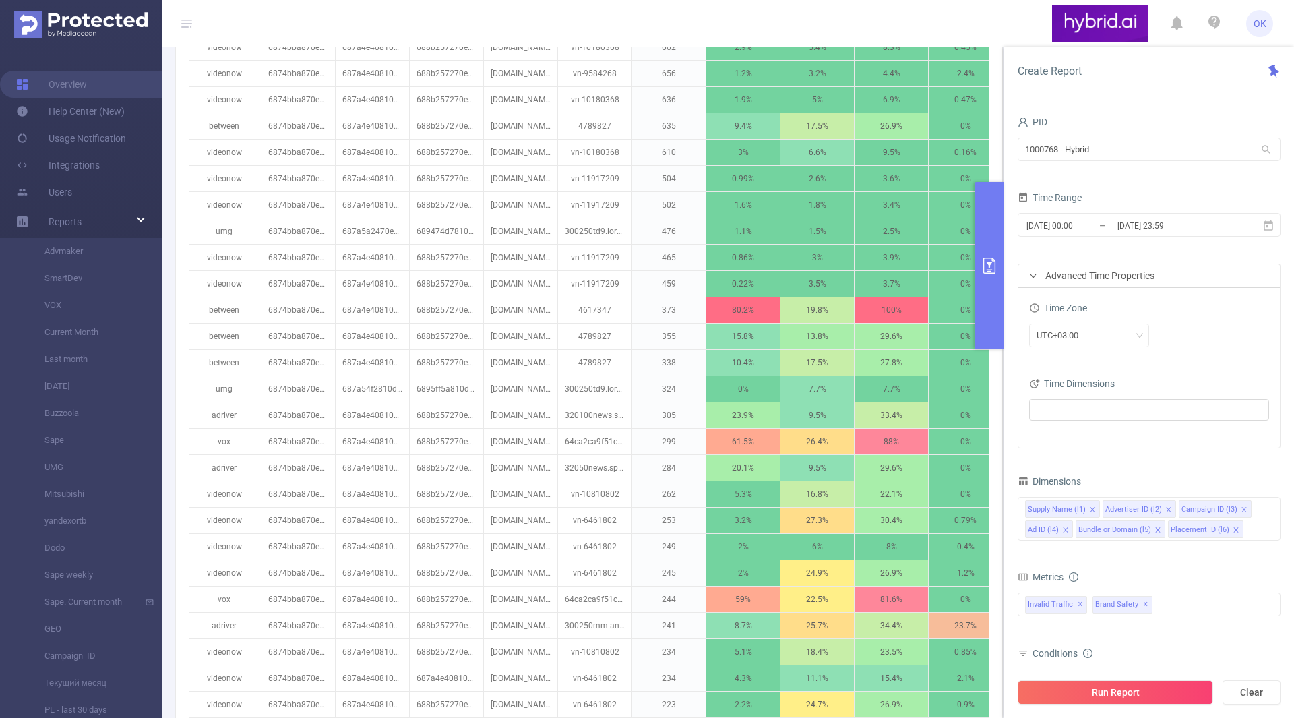
click at [1042, 280] on div "Advanced Time Properties" at bounding box center [1148, 275] width 261 height 23
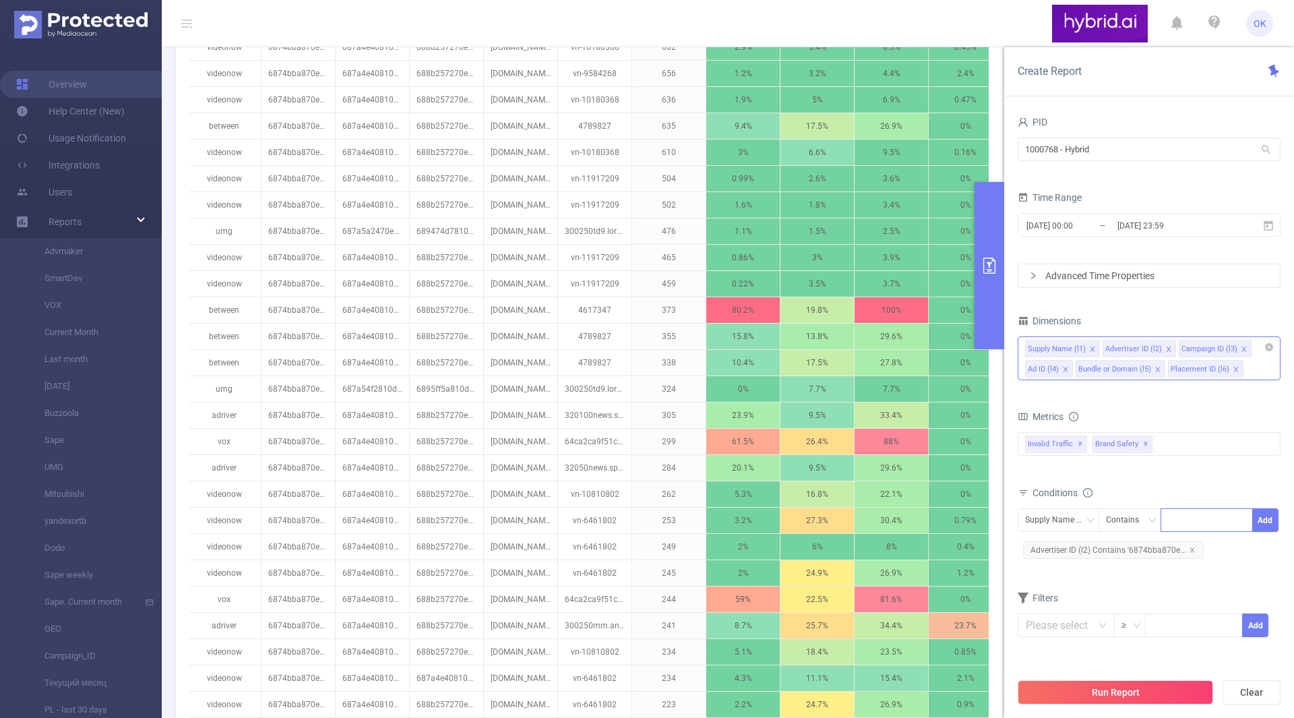
click at [1252, 369] on div "Supply Name (l1) Advertiser ID (l2) Campaign ID (l3) Ad ID (l4) Bundle or Domai…" at bounding box center [1148, 358] width 263 height 44
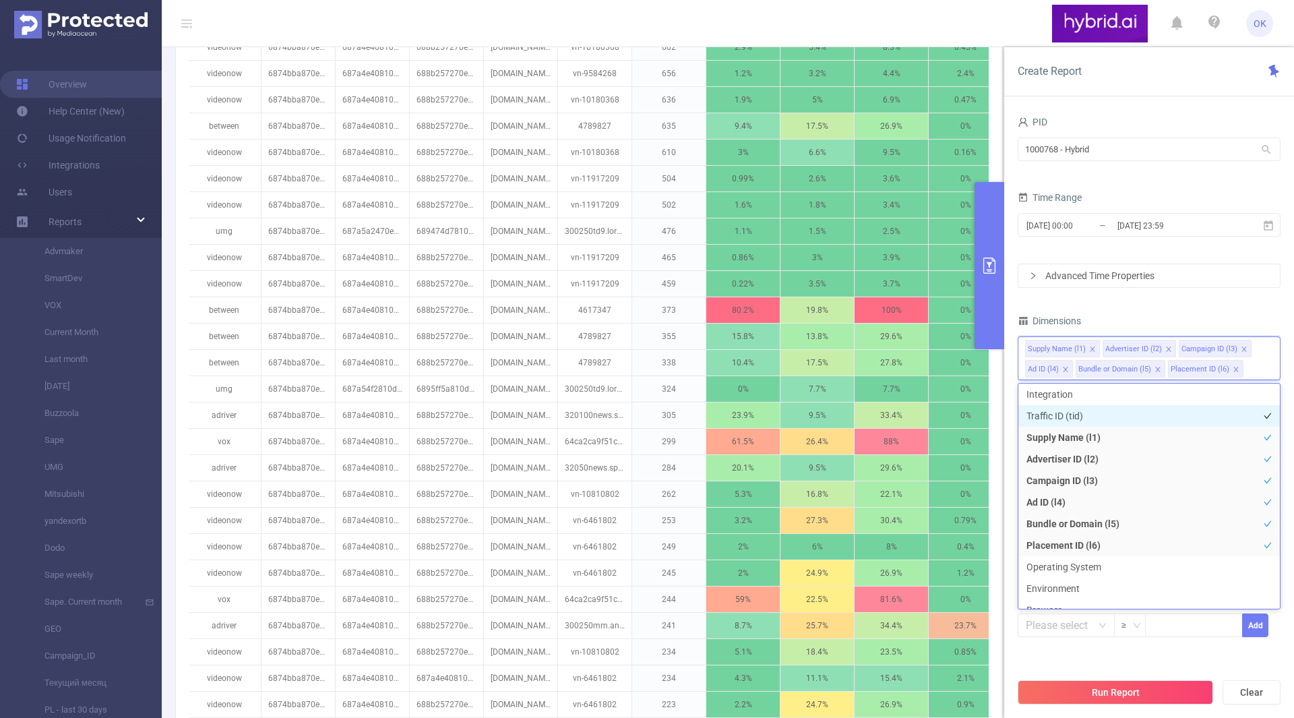
click at [1070, 412] on li "Traffic ID (tid)" at bounding box center [1148, 416] width 261 height 22
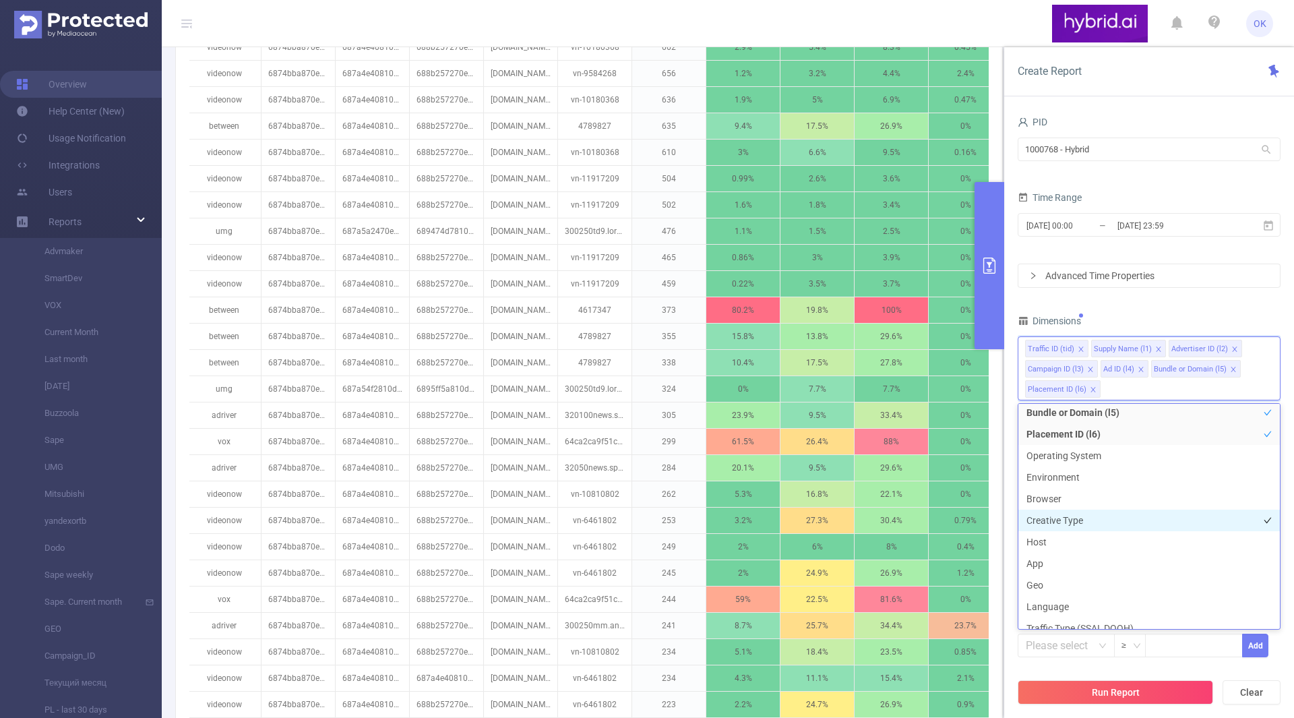
scroll to position [149, 0]
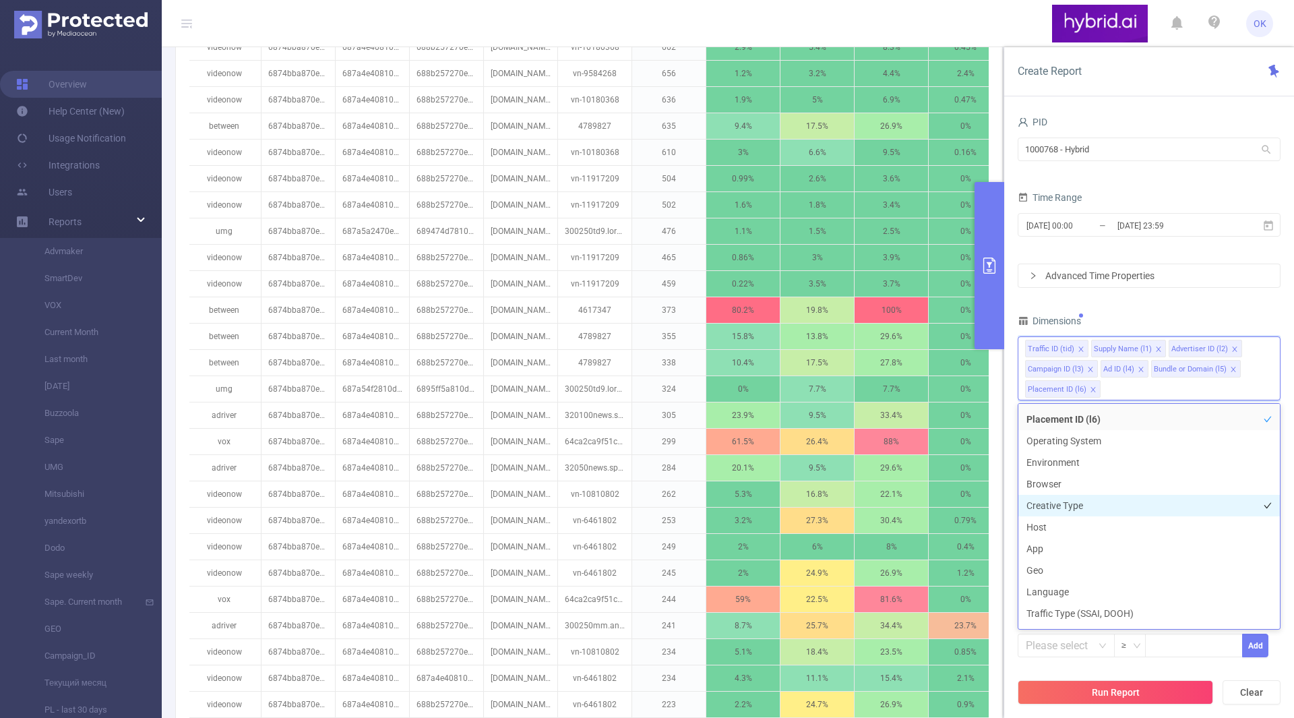
click at [1085, 514] on li "Creative Type" at bounding box center [1148, 506] width 261 height 22
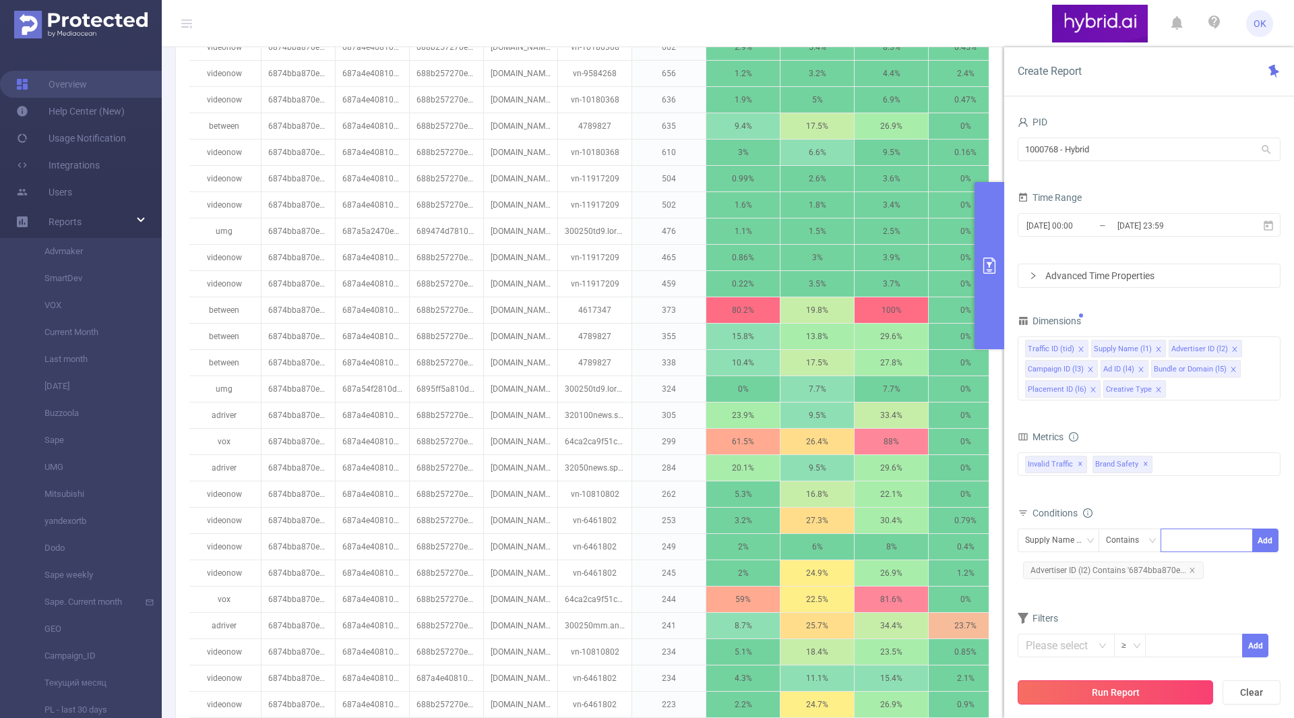
click at [1082, 698] on button "Run Report" at bounding box center [1114, 692] width 195 height 24
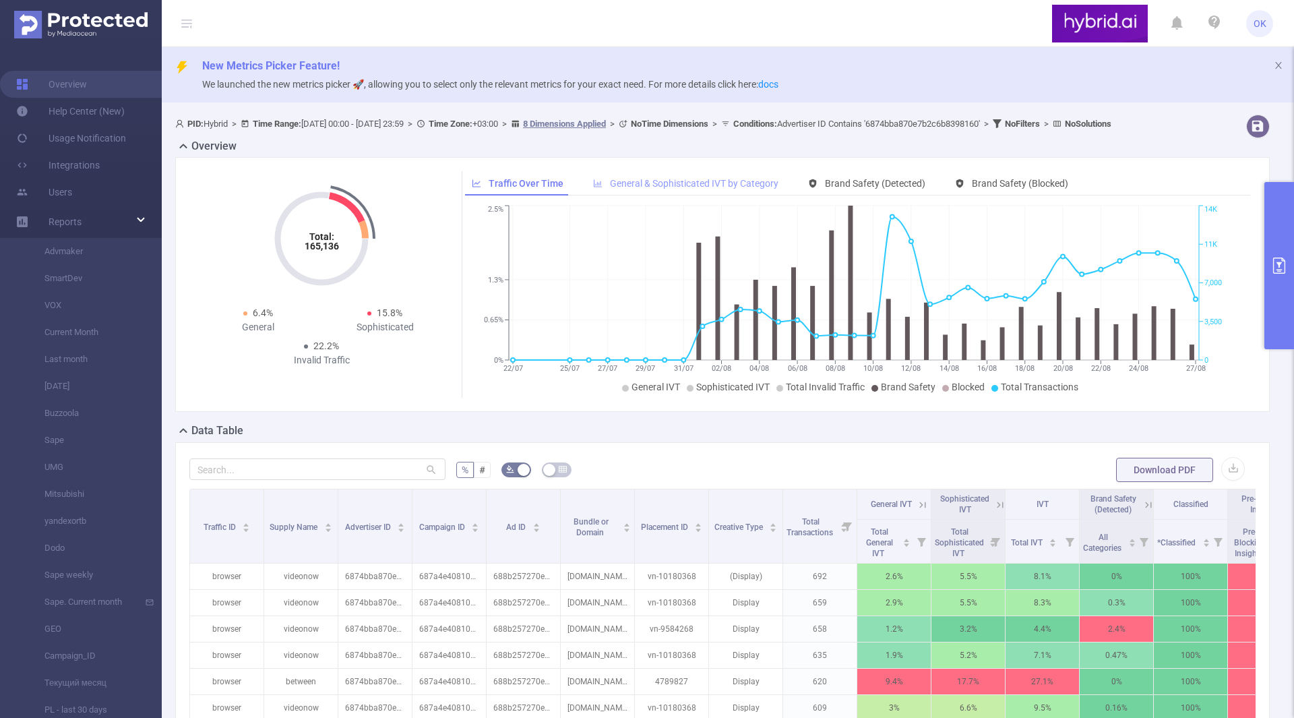
click at [654, 189] on span "General & Sophisticated IVT by Category" at bounding box center [694, 183] width 168 height 11
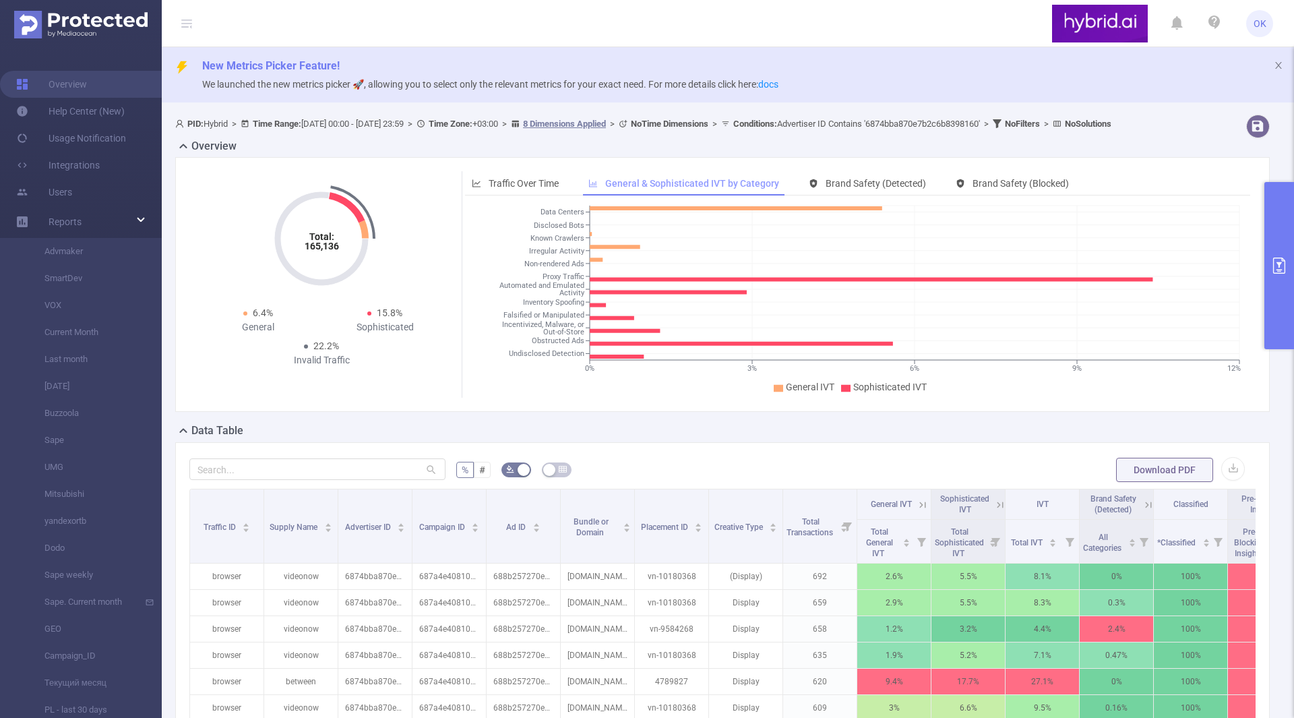
click at [581, 196] on div "General & Sophisticated IVT by Category" at bounding box center [683, 183] width 204 height 25
click at [537, 189] on div "Traffic Over Time" at bounding box center [515, 183] width 100 height 25
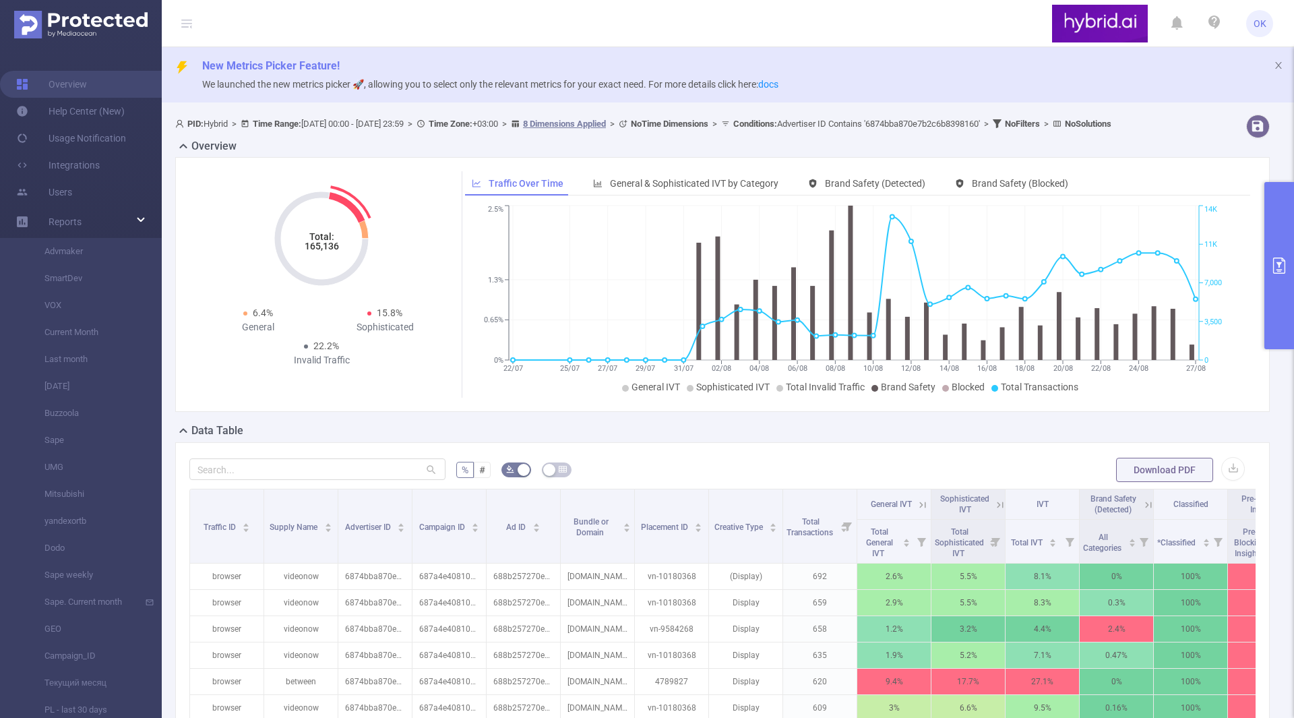
click at [354, 241] on icon "Total: 165,136" at bounding box center [321, 238] width 135 height 135
click at [296, 249] on icon "Total: 165,136" at bounding box center [321, 238] width 135 height 135
click at [1277, 306] on button "primary" at bounding box center [1279, 265] width 30 height 167
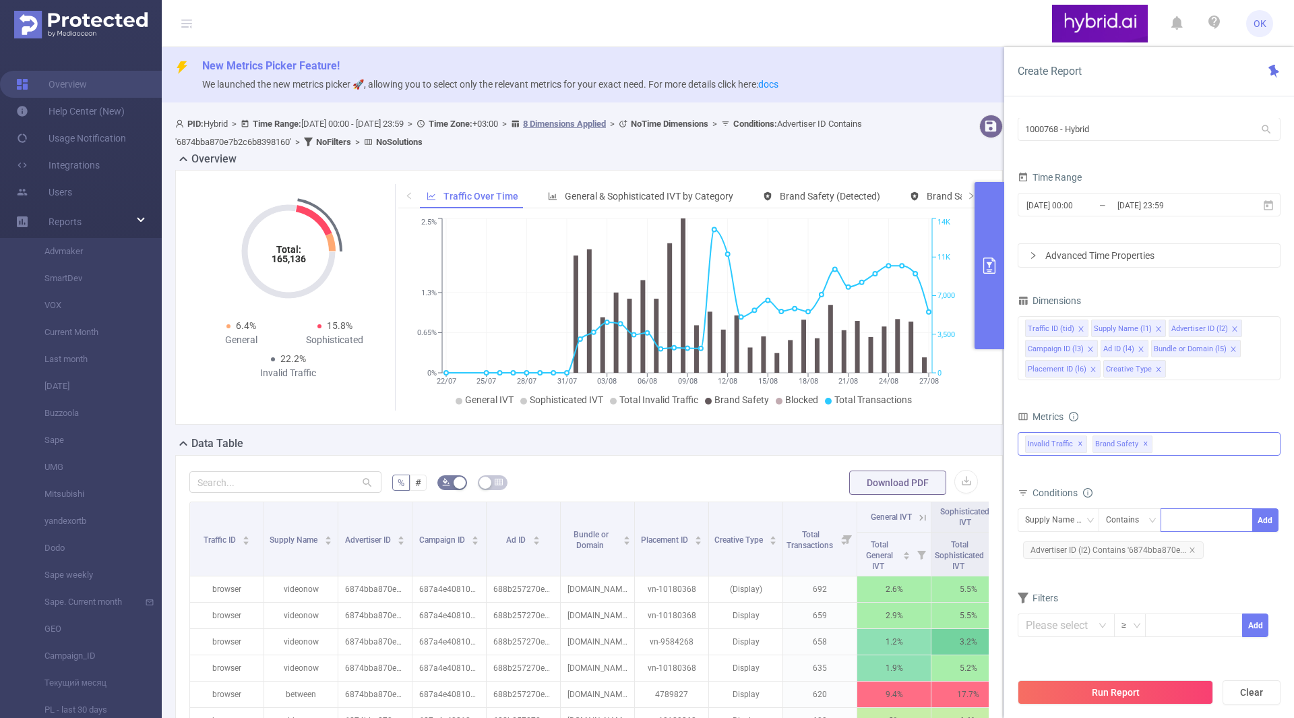
click at [1171, 442] on div "Invalid Traffic ✕ Brand Safety ✕ Anti-Fraud Invalid Traffic General IVT Sophist…" at bounding box center [1148, 444] width 263 height 24
click at [1170, 410] on div "Metrics" at bounding box center [1148, 418] width 263 height 22
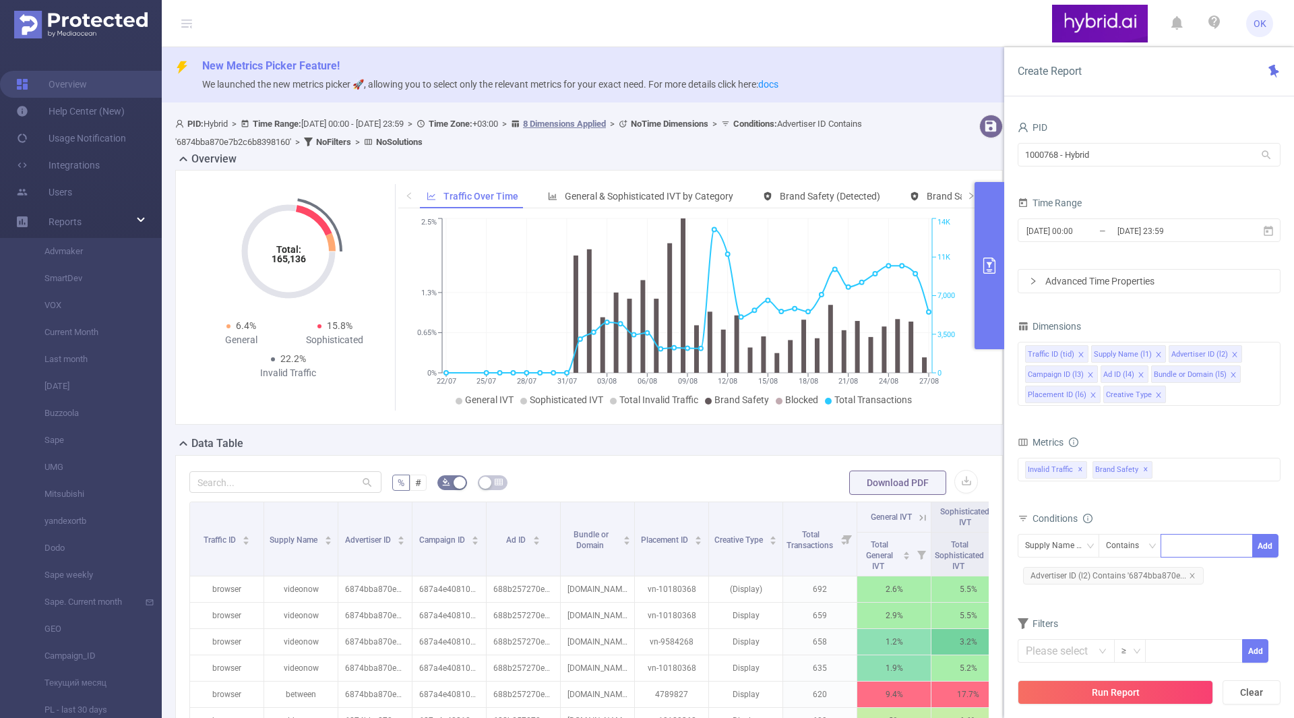
click at [1134, 261] on form "PID 1000768 - Hybrid 1000768 - Hybrid Time Range [DATE] 00:00 _ [DATE] 23:59 Ad…" at bounding box center [1148, 205] width 263 height 175
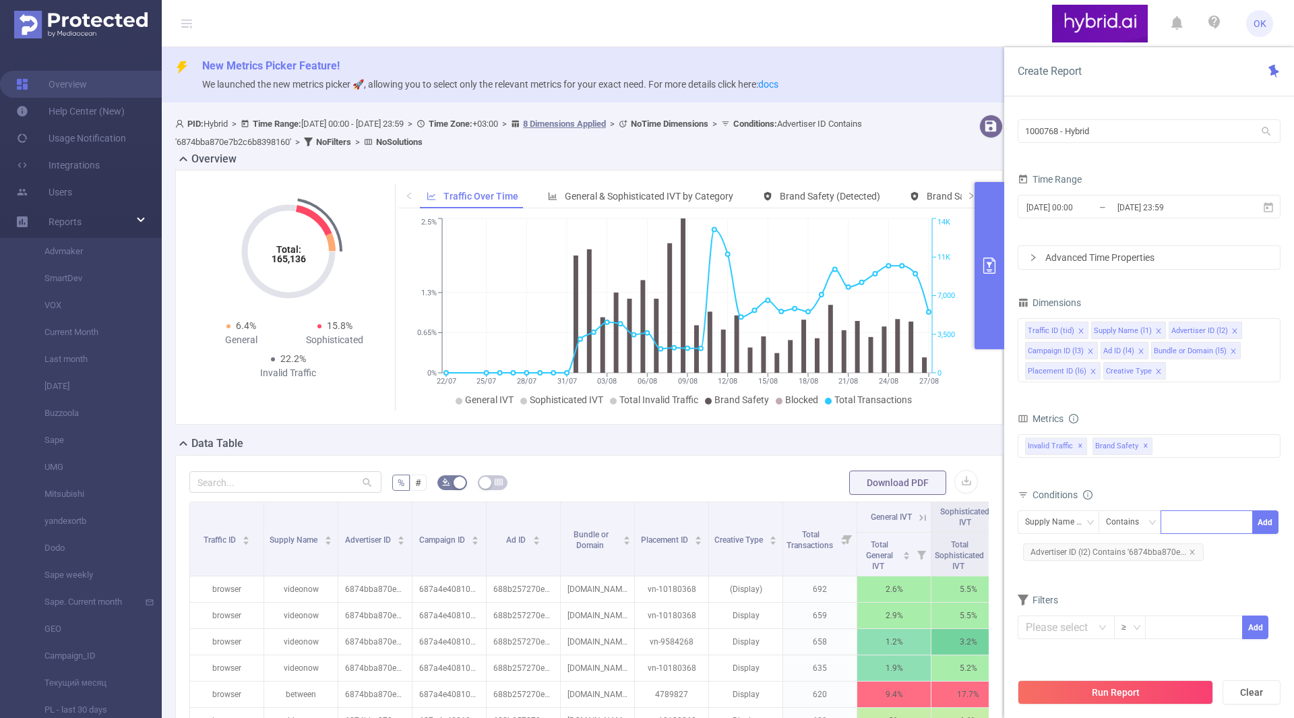
click at [1067, 614] on div "≥ Add" at bounding box center [1148, 631] width 263 height 38
click at [1064, 625] on input "text" at bounding box center [1065, 627] width 97 height 24
click at [777, 480] on form "% # Download PDF" at bounding box center [588, 482] width 799 height 27
click at [852, 58] on span "New Metrics Picker Feature!" at bounding box center [742, 66] width 1081 height 16
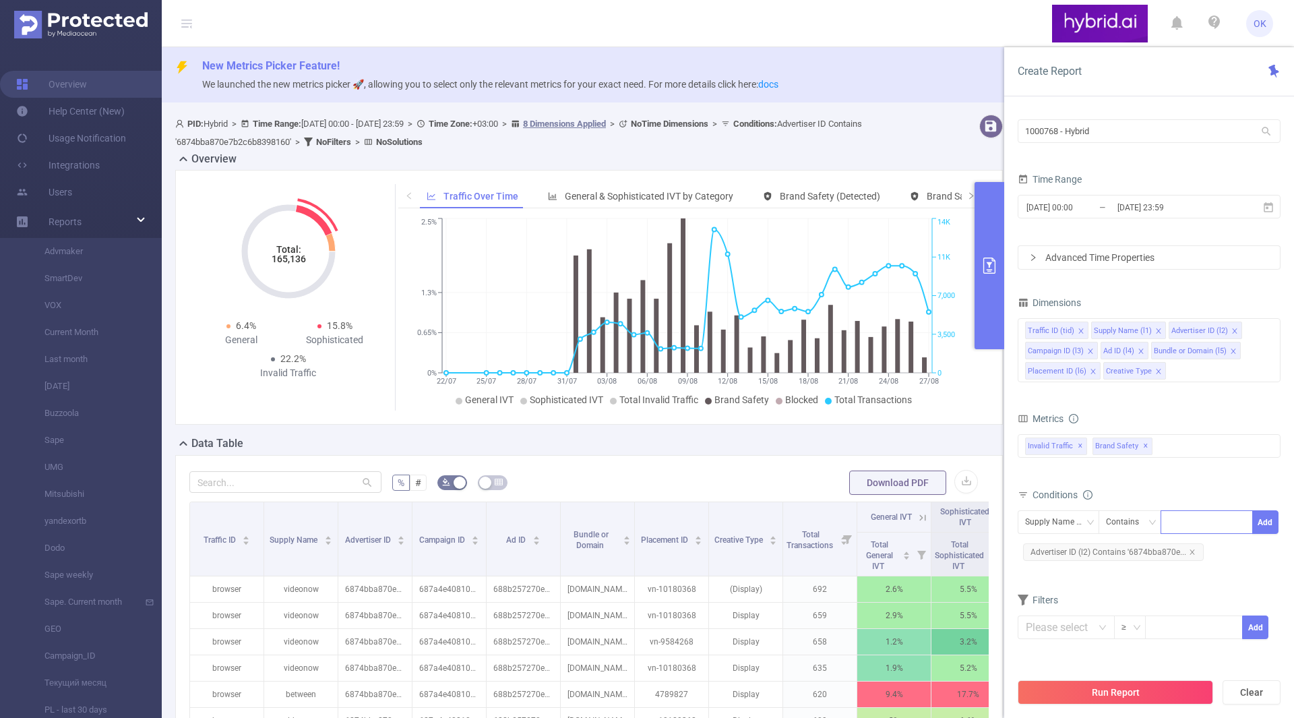
click at [328, 342] on div "Sophisticated" at bounding box center [335, 340] width 94 height 14
click at [344, 388] on div "Total: 165,136 Total: 165,136 6.4% General 15.8% Sophisticated 22.2% Invalid Tr…" at bounding box center [289, 297] width 189 height 226
drag, startPoint x: 448, startPoint y: 36, endPoint x: 451, endPoint y: 44, distance: 9.2
click at [451, 44] on header "OK" at bounding box center [647, 23] width 1294 height 47
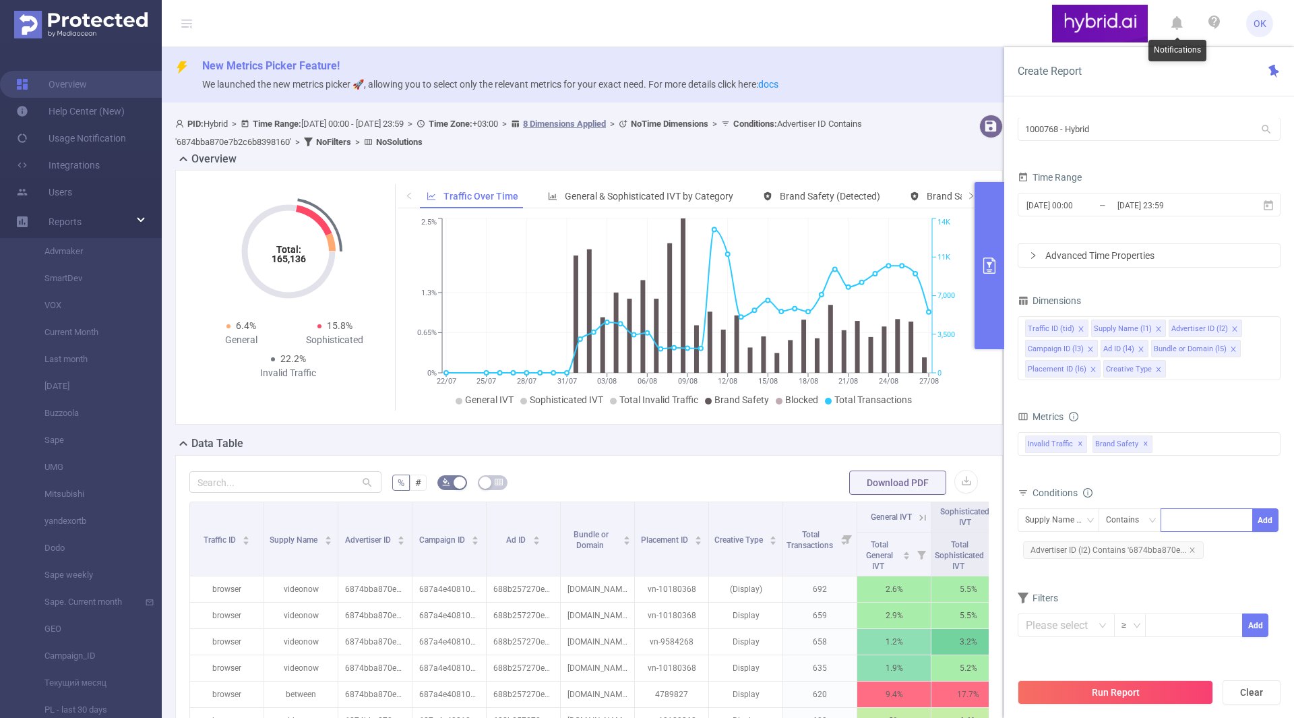
click at [1182, 25] on icon at bounding box center [1176, 23] width 11 height 19
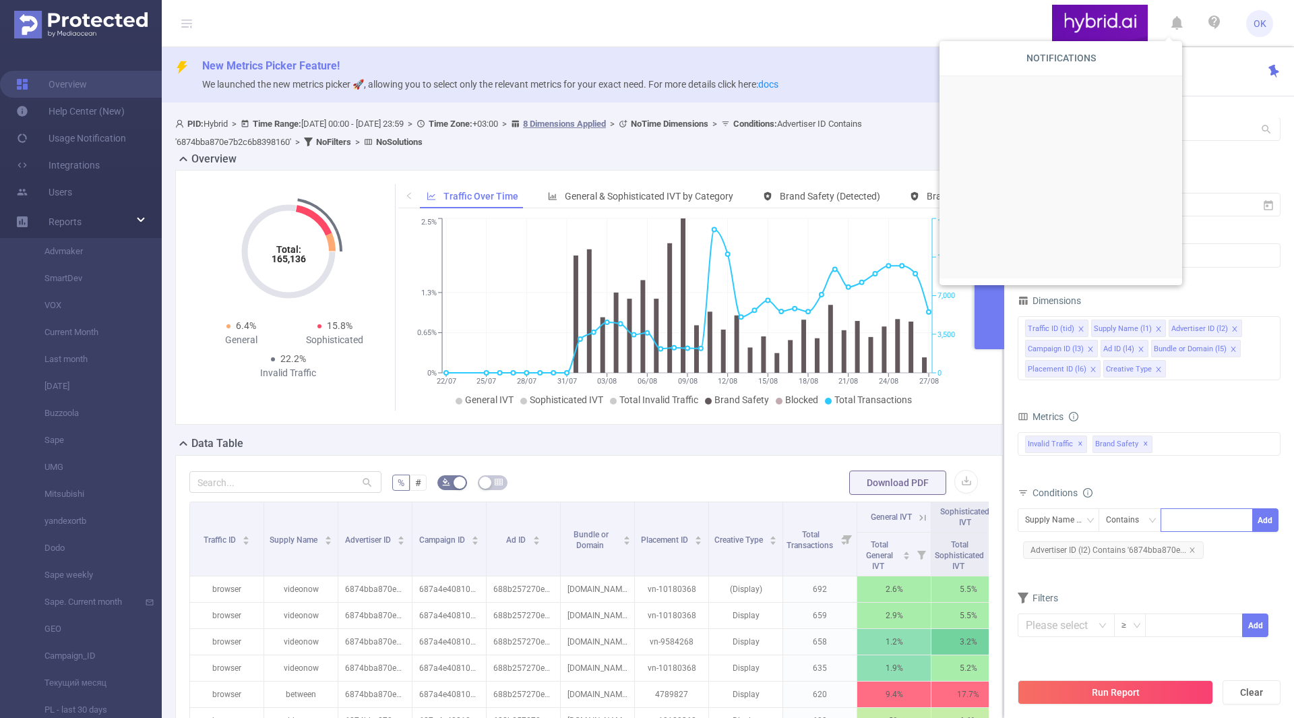
click at [934, 24] on header "OK" at bounding box center [647, 23] width 1294 height 47
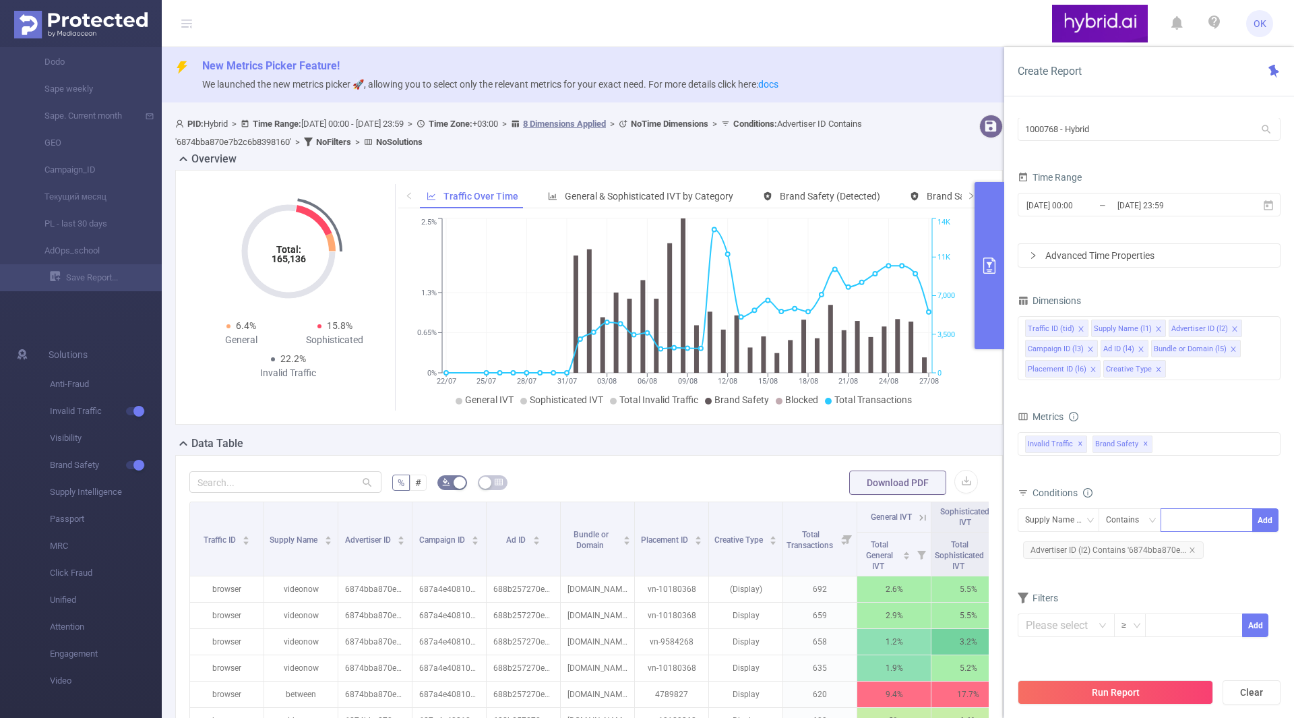
click at [136, 328] on ul "Solutions Anti-Fraud Invalid Traffic Visibility Brand Safety Supply Intelligenc…" at bounding box center [81, 516] width 162 height 403
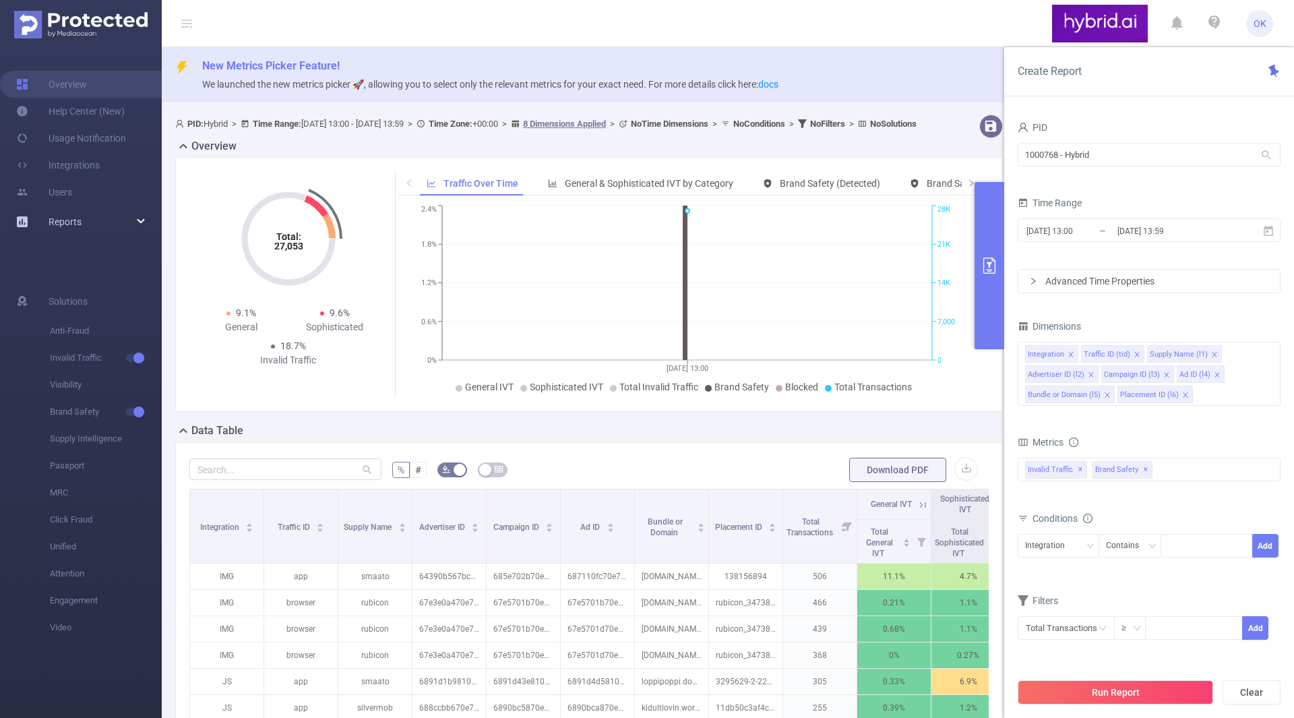
click at [137, 223] on div "Reports" at bounding box center [81, 221] width 162 height 27
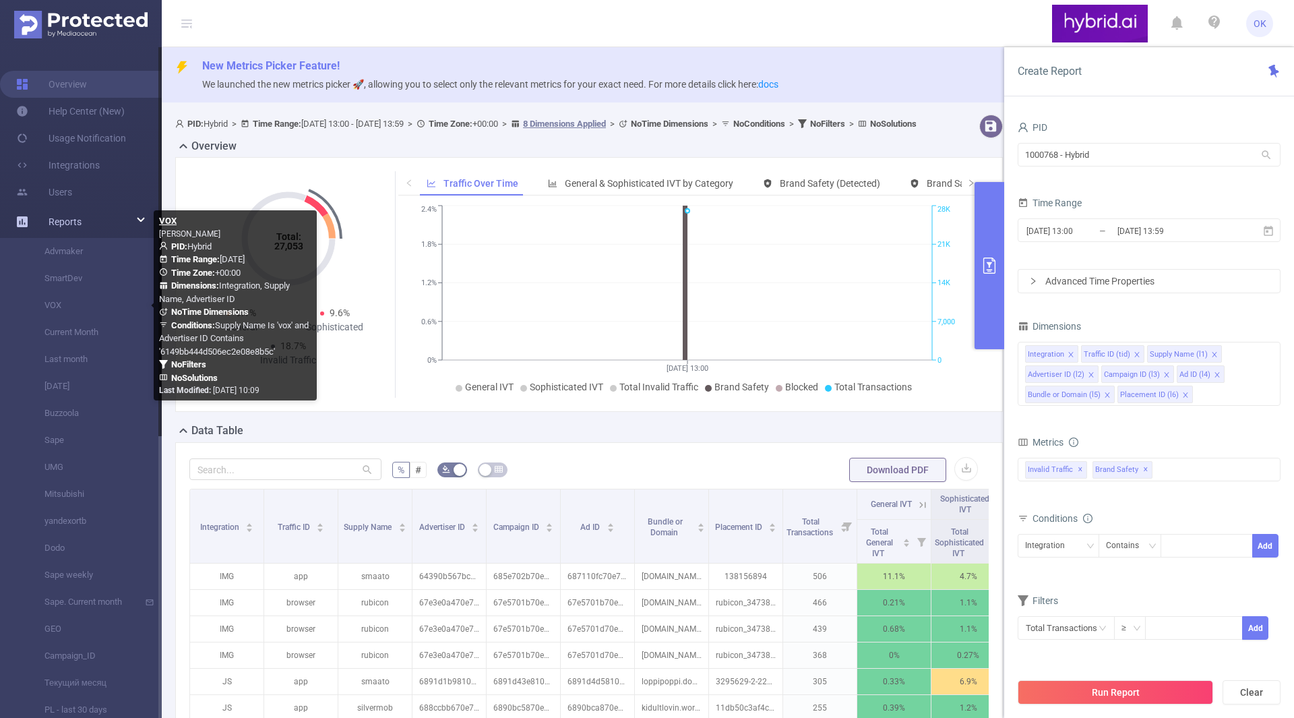
click at [141, 220] on icon at bounding box center [141, 220] width 7 height 0
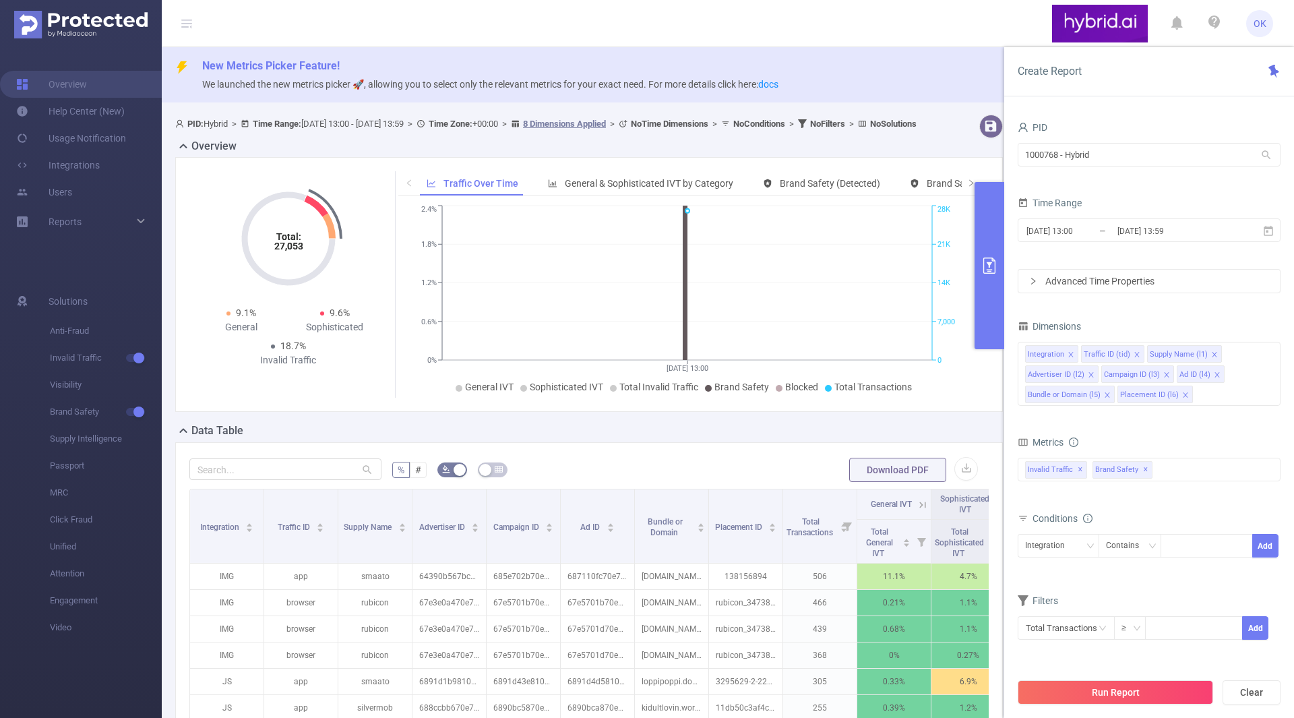
click at [54, 24] on img at bounding box center [80, 25] width 133 height 28
click at [186, 24] on icon at bounding box center [186, 23] width 11 height 1
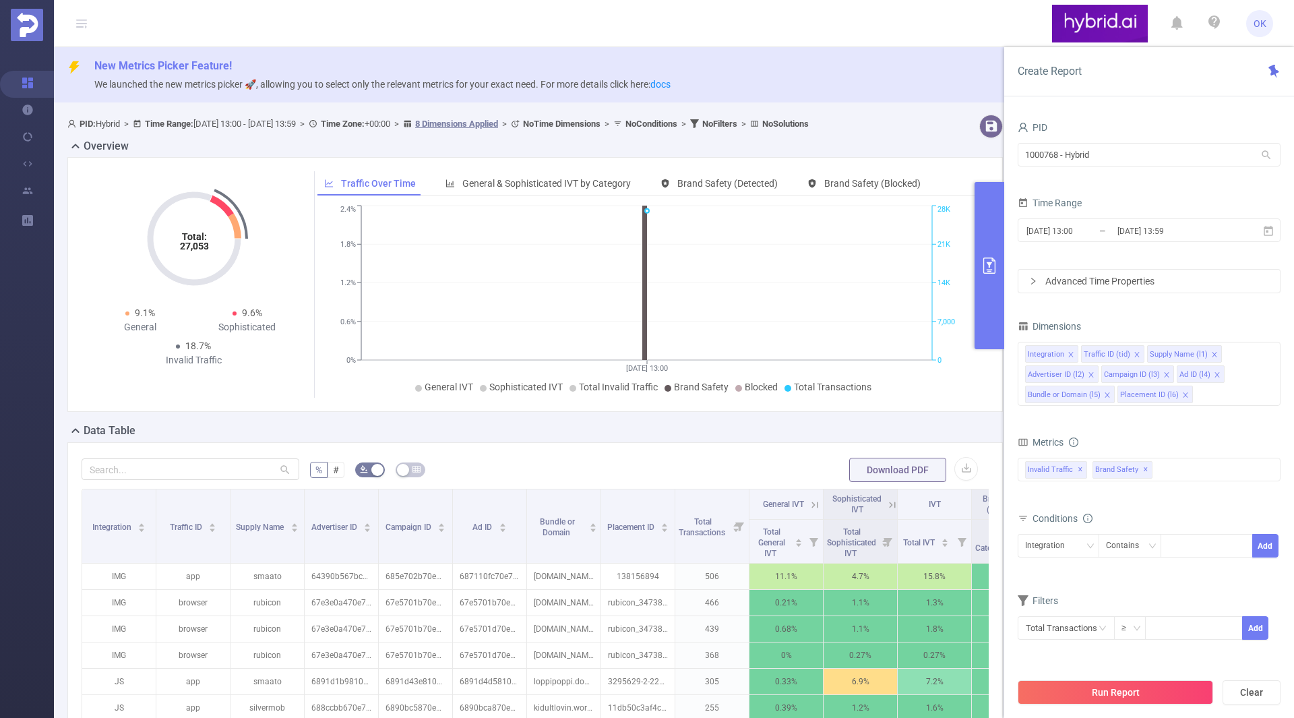
click at [82, 26] on icon at bounding box center [79, 26] width 7 height 1
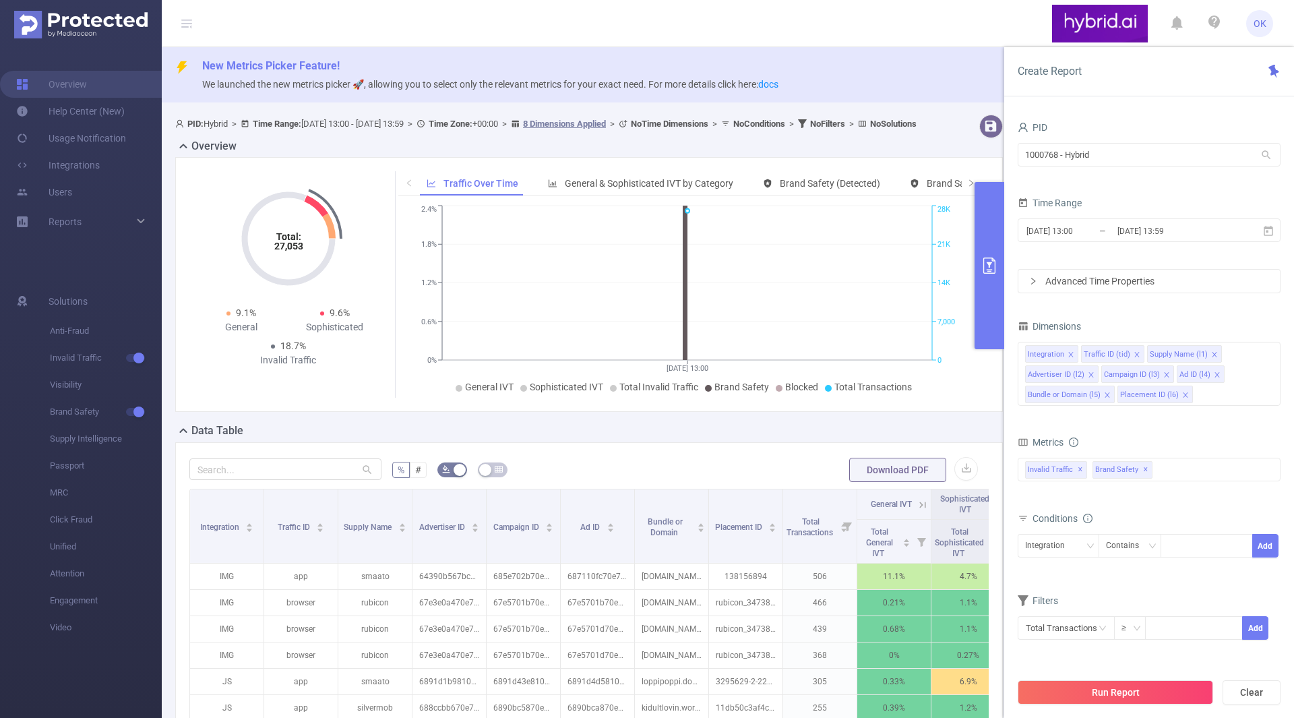
click at [1174, 30] on icon at bounding box center [1176, 23] width 11 height 19
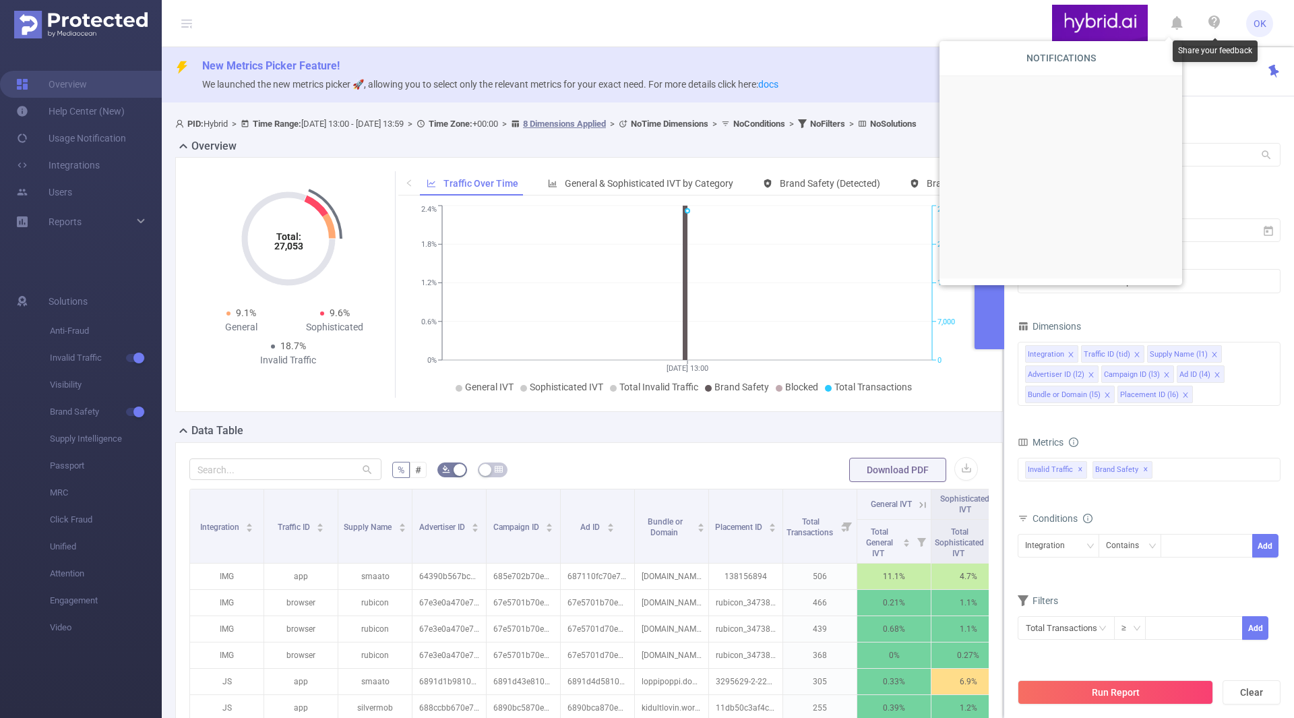
click at [1208, 24] on icon at bounding box center [1214, 22] width 16 height 16
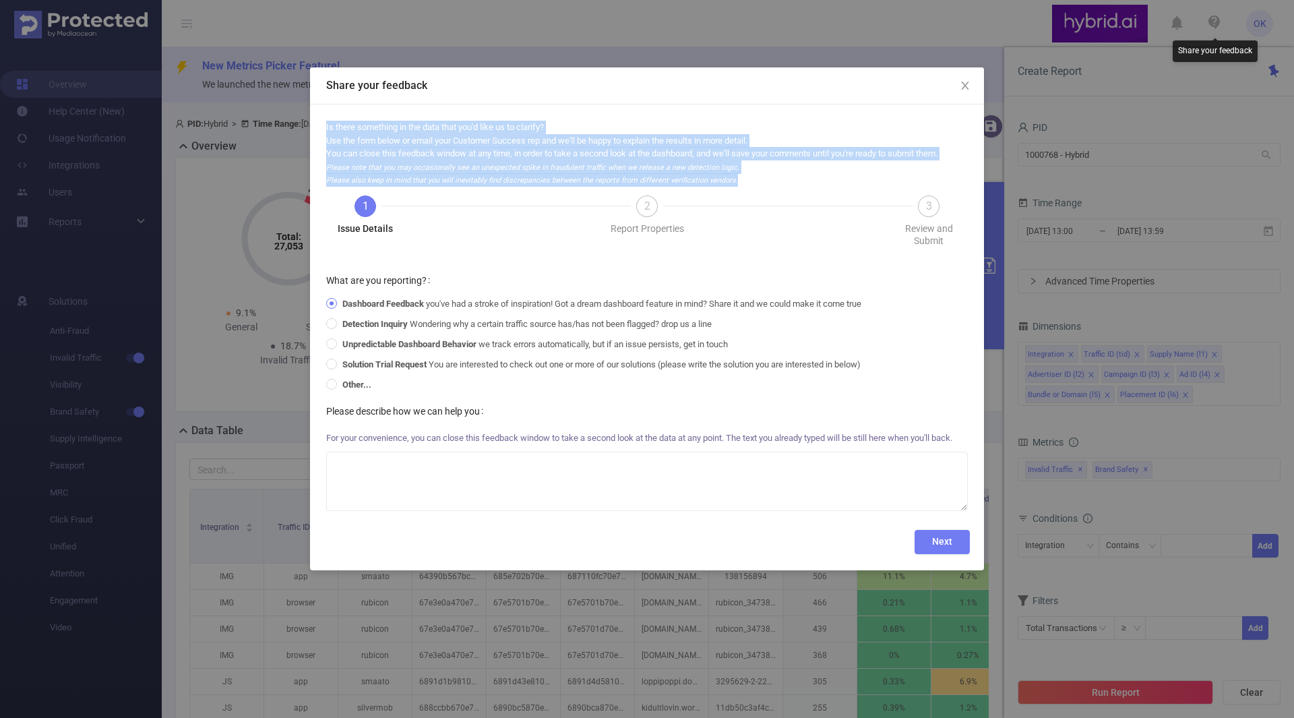
drag, startPoint x: 730, startPoint y: 181, endPoint x: 313, endPoint y: 129, distance: 420.3
click at [313, 129] on div "Is there something in the data that you'd like us to clarify? Use the form belo…" at bounding box center [647, 337] width 674 height 466
copy div "Is there something in the data that you'd like us to clarify? Use the form belo…"
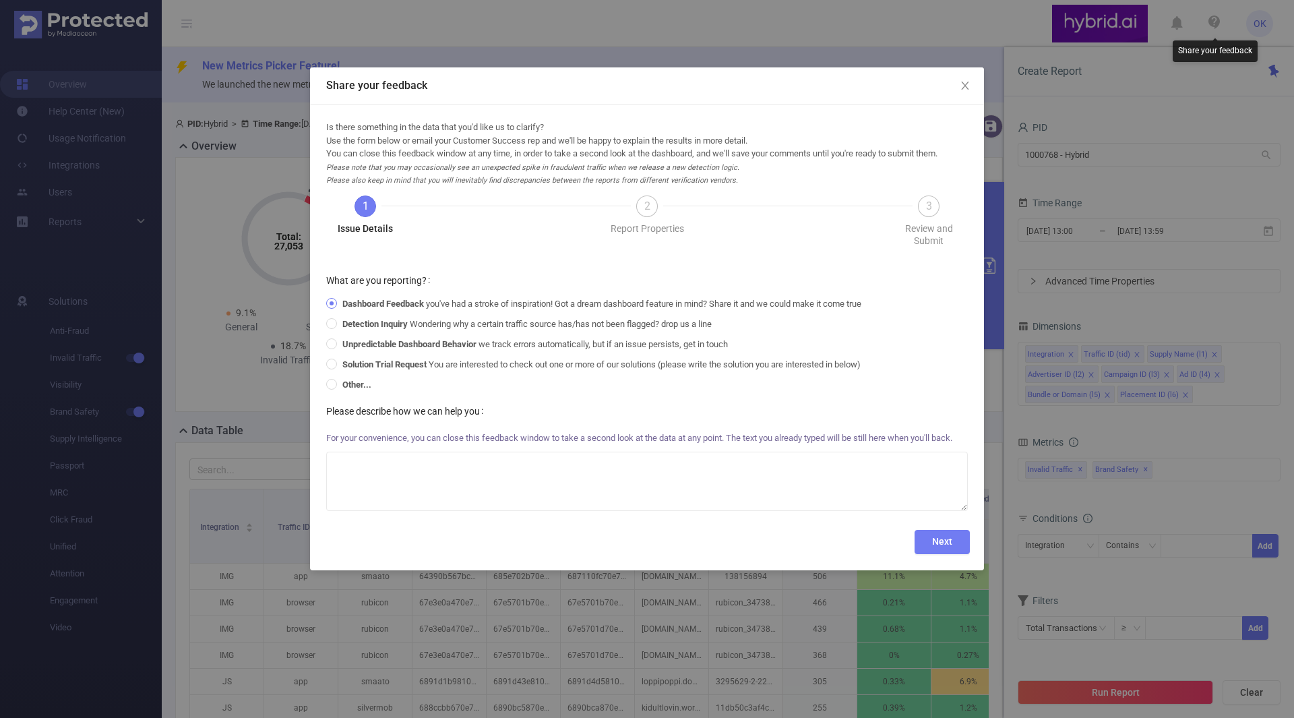
click at [623, 238] on div "2 Report Properties" at bounding box center [749, 220] width 282 height 51
click at [590, 263] on div "Is there something in the data that you'd like us to clarify? Use the form belo…" at bounding box center [646, 337] width 641 height 433
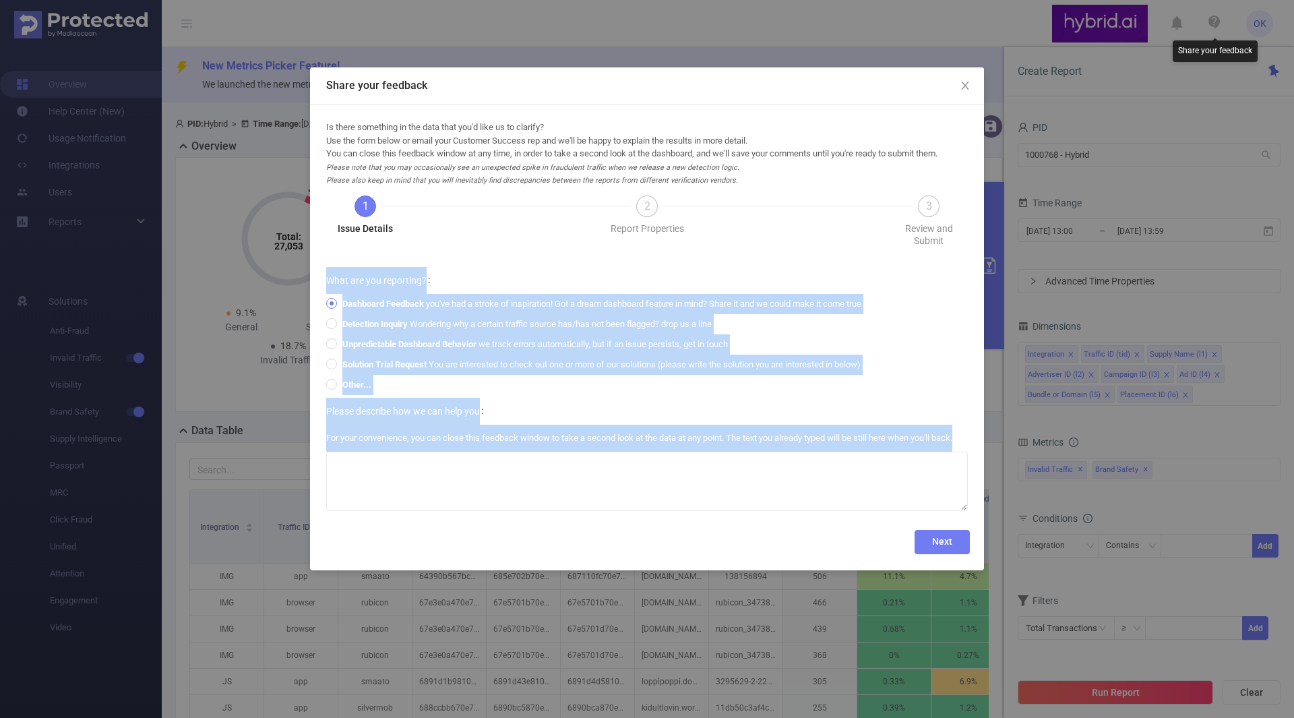
drag, startPoint x: 965, startPoint y: 439, endPoint x: 302, endPoint y: 274, distance: 683.2
click at [302, 274] on div "Share your feedback Is there something in the data that you'd like us to clarif…" at bounding box center [647, 359] width 1294 height 718
copy div "What are you reporting? Dashboard Feedback you've had a stroke of inspiration! …"
click at [571, 408] on div "Please describe how we can help you For your convenience, you can close this fe…" at bounding box center [646, 456] width 641 height 116
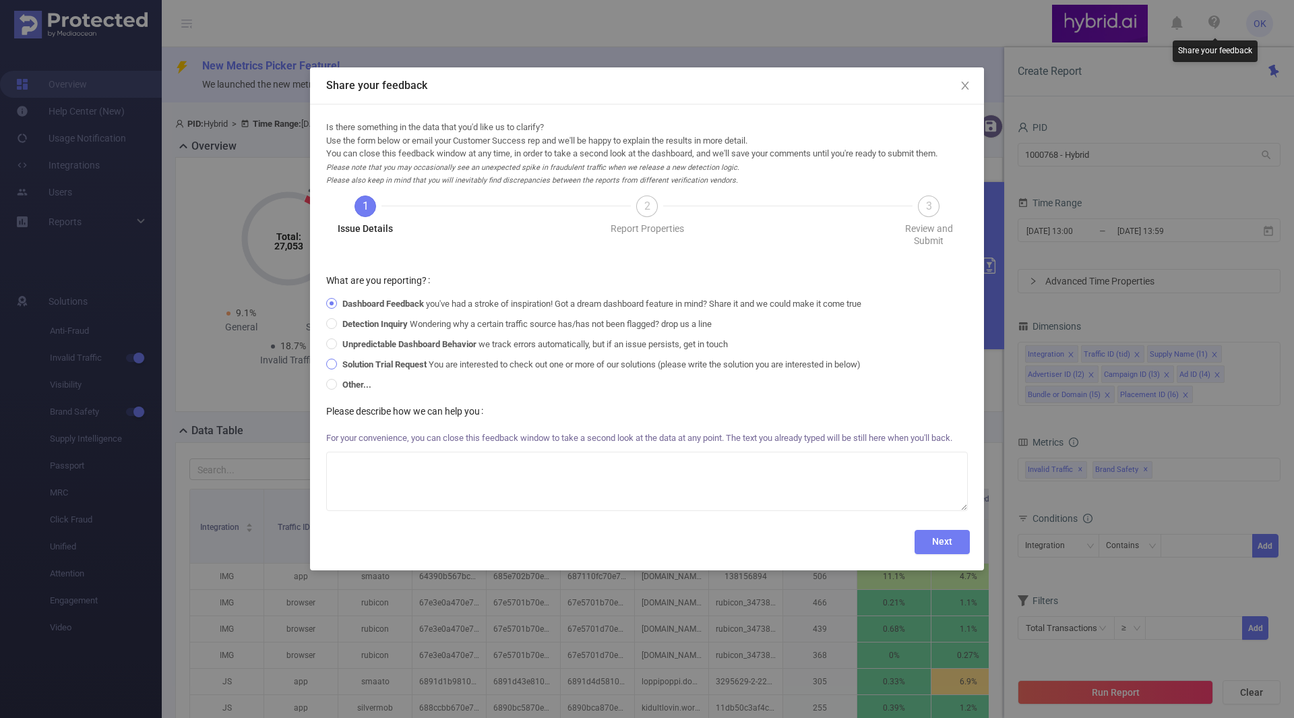
click at [613, 367] on span "Solution Trial Request You are interested to check out one or more of our solut…" at bounding box center [601, 364] width 529 height 10
click at [336, 367] on input "Solution Trial Request You are interested to check out one or more of our solut…" at bounding box center [330, 362] width 9 height 9
radio input "true"
radio input "false"
click at [592, 480] on textarea at bounding box center [646, 480] width 641 height 59
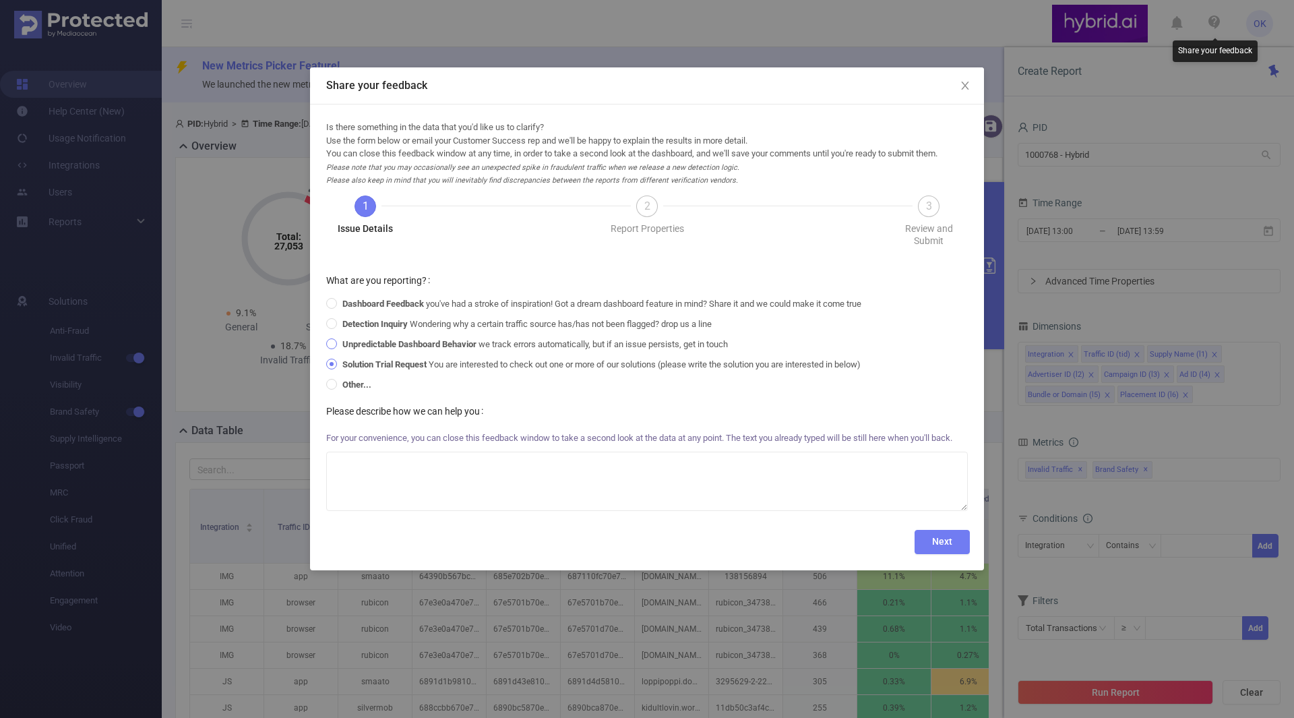
click at [480, 338] on label "Unpredictable Dashboard Behavior we track errors automatically, but if an issue…" at bounding box center [596, 344] width 540 height 20
click at [336, 338] on input "Unpredictable Dashboard Behavior we track errors automatically, but if an issue…" at bounding box center [330, 342] width 9 height 9
radio input "true"
radio input "false"
click at [788, 492] on textarea at bounding box center [646, 480] width 641 height 59
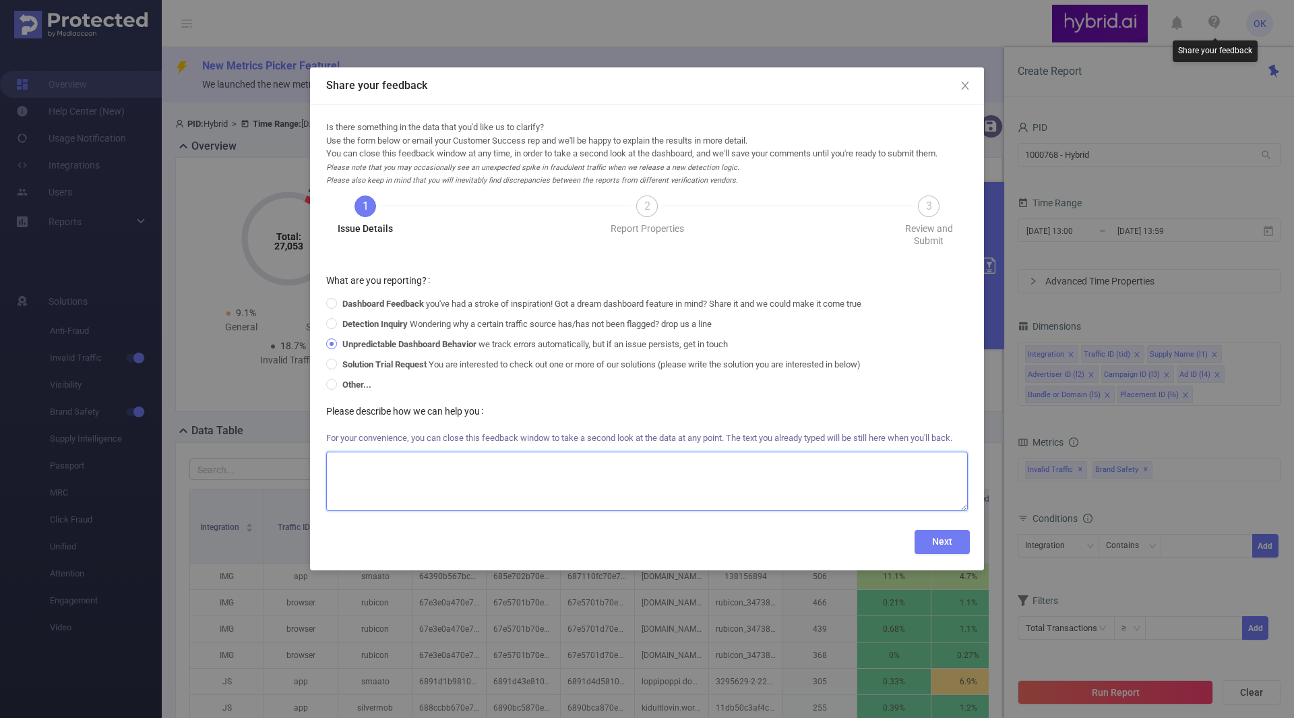
drag, startPoint x: 682, startPoint y: 482, endPoint x: 647, endPoint y: 473, distance: 35.6
click at [682, 482] on textarea at bounding box center [646, 480] width 641 height 59
drag, startPoint x: 373, startPoint y: 408, endPoint x: 406, endPoint y: 408, distance: 33.7
click at [406, 408] on label "Please describe how we can help you" at bounding box center [407, 411] width 162 height 11
click at [452, 459] on textarea at bounding box center [646, 480] width 641 height 59
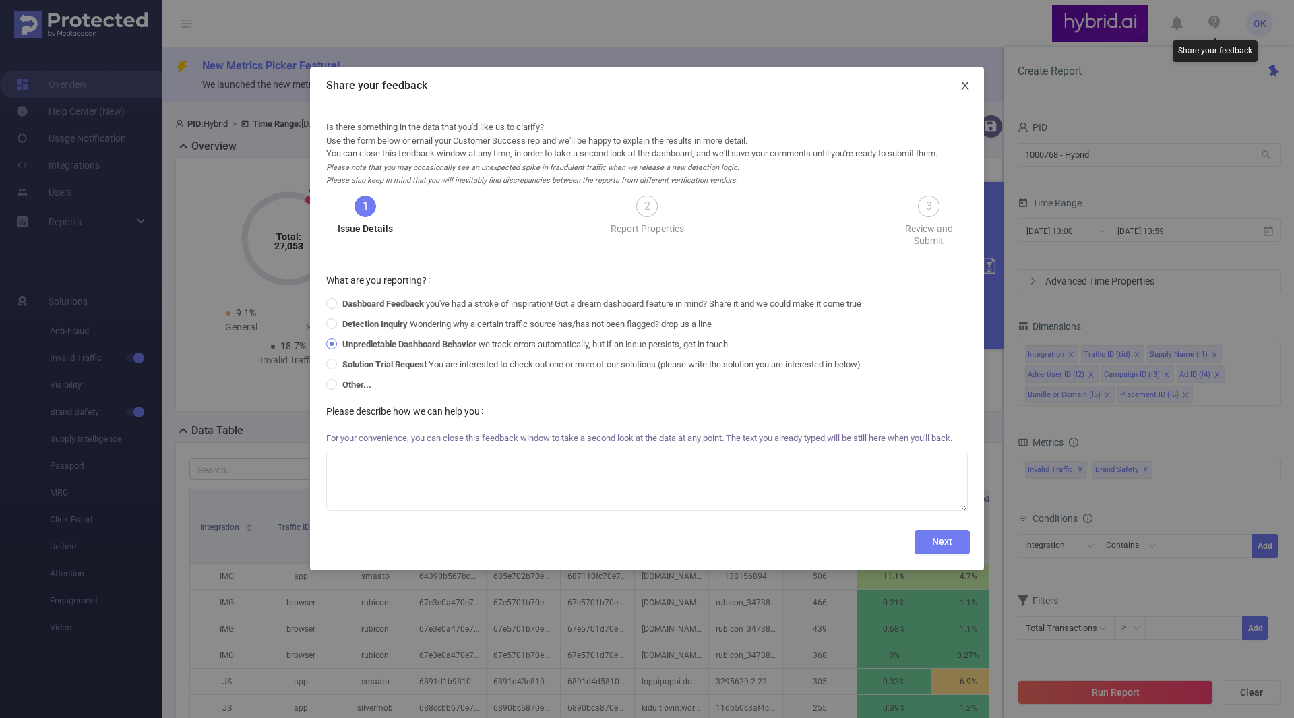
click at [963, 88] on icon "icon: close" at bounding box center [964, 86] width 7 height 8
